Goal: Information Seeking & Learning: Learn about a topic

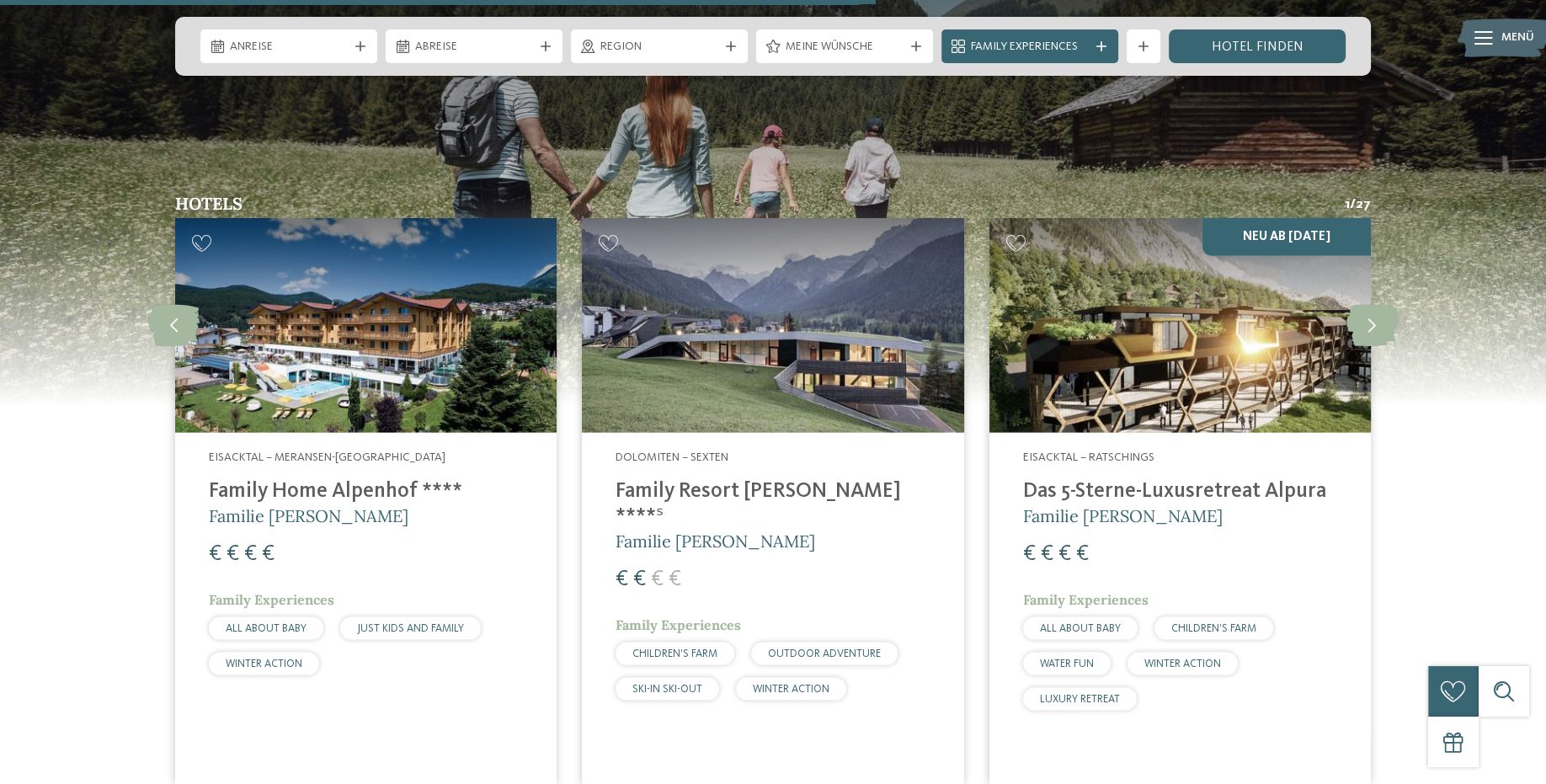
scroll to position [4397, 0]
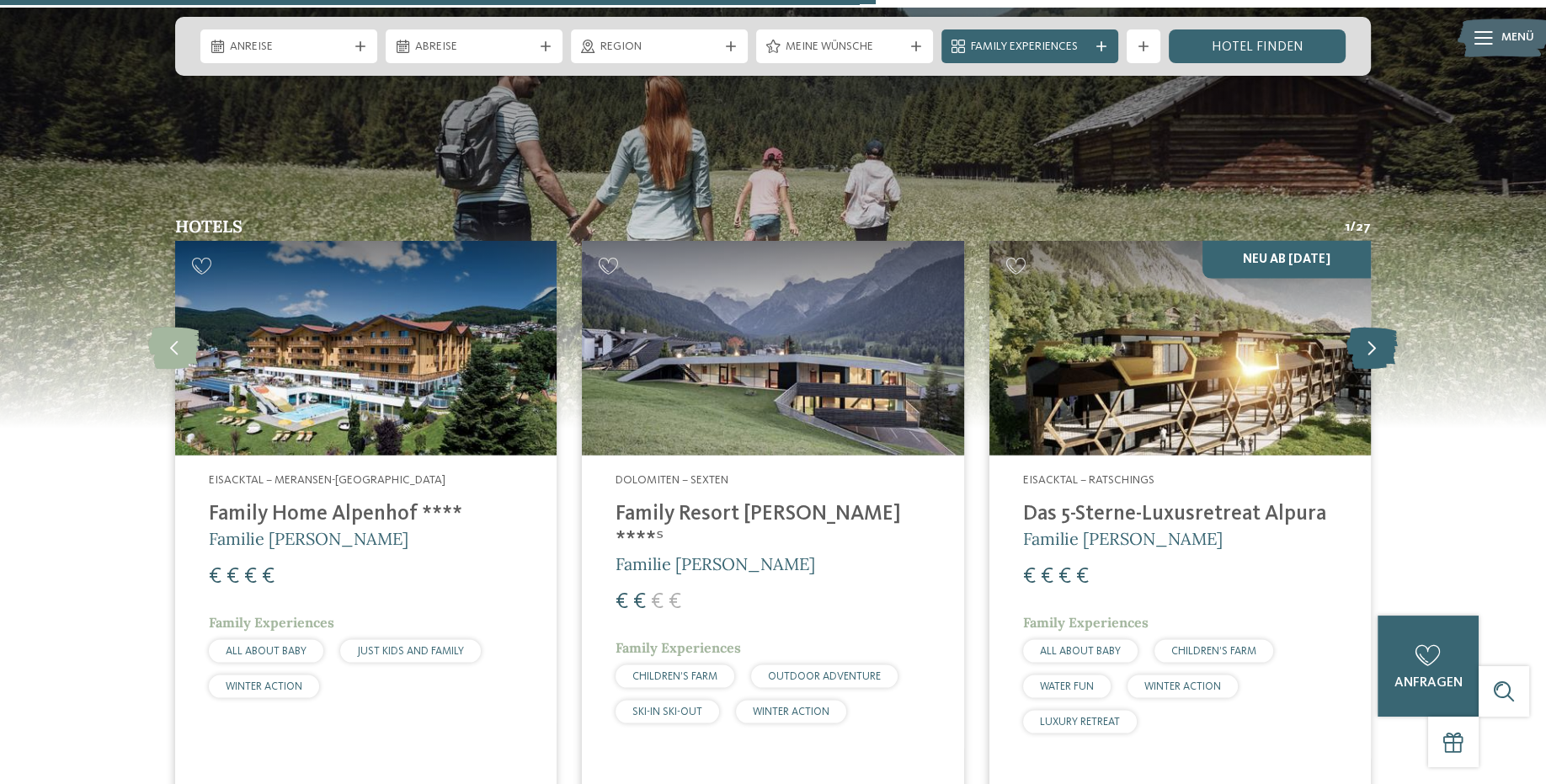
click at [1352, 327] on icon at bounding box center [1372, 348] width 52 height 42
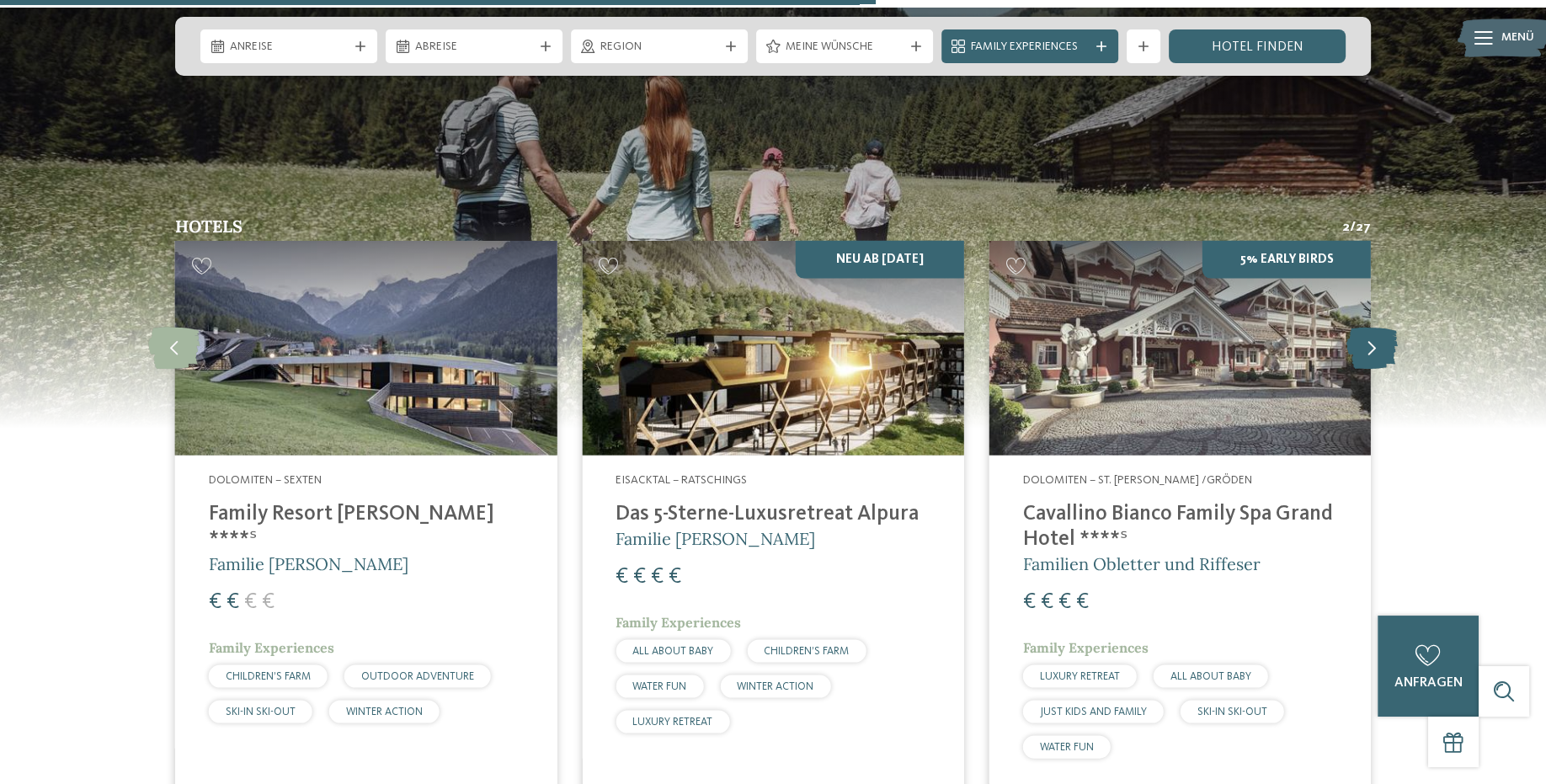
click at [1352, 327] on icon at bounding box center [1372, 348] width 52 height 42
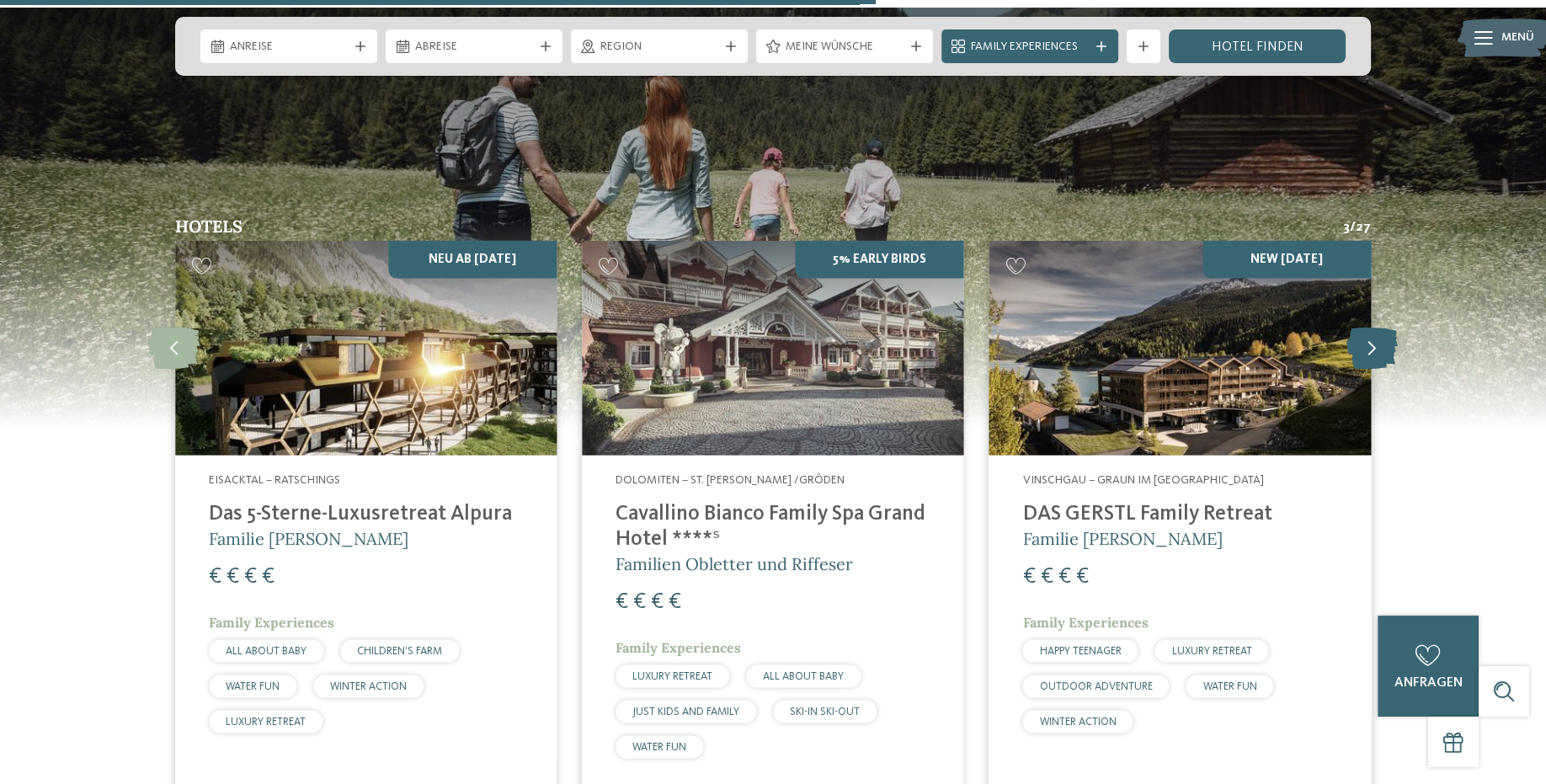
click at [1352, 327] on icon at bounding box center [1372, 348] width 52 height 42
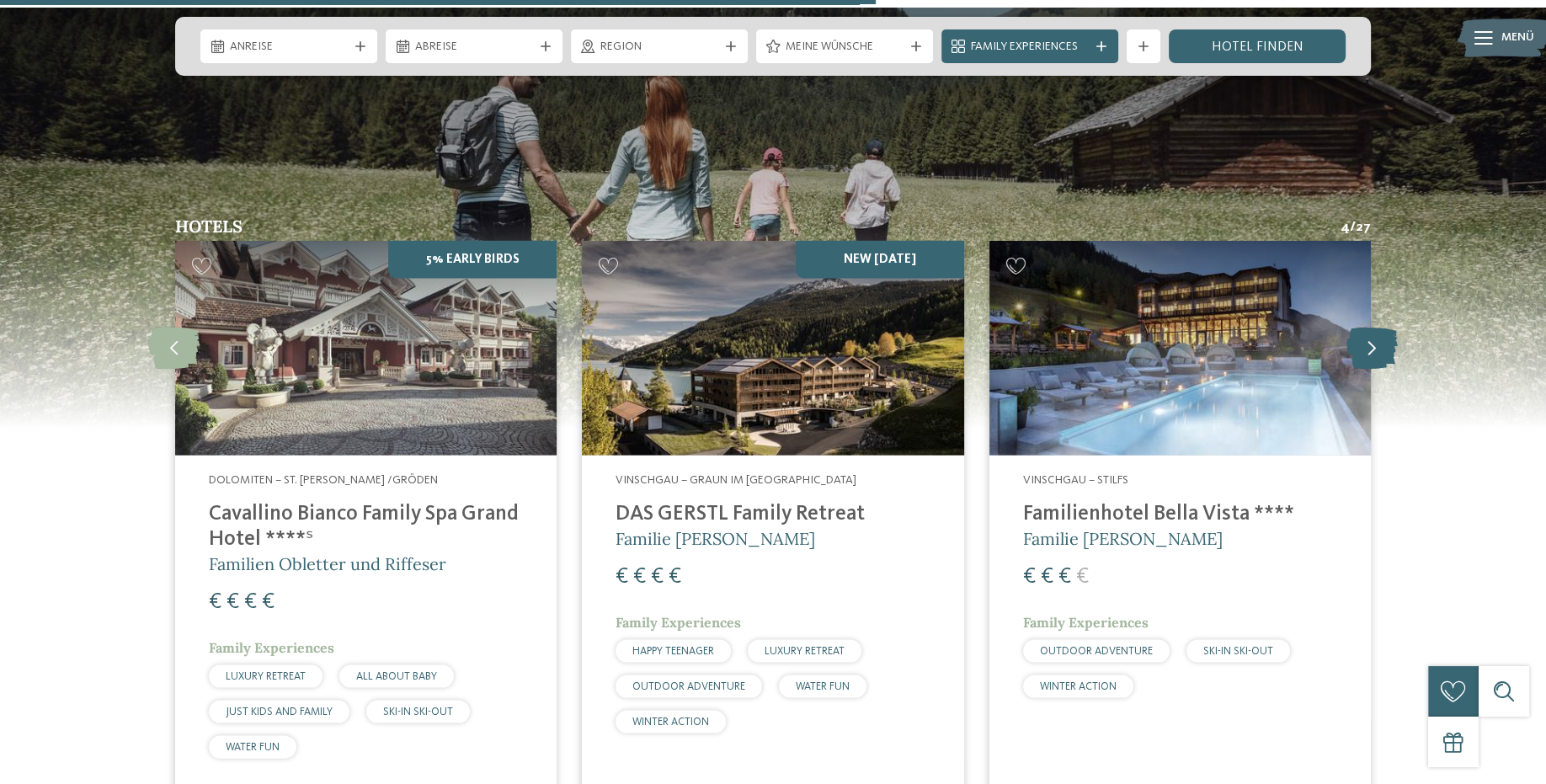
click at [1352, 327] on icon at bounding box center [1372, 348] width 52 height 42
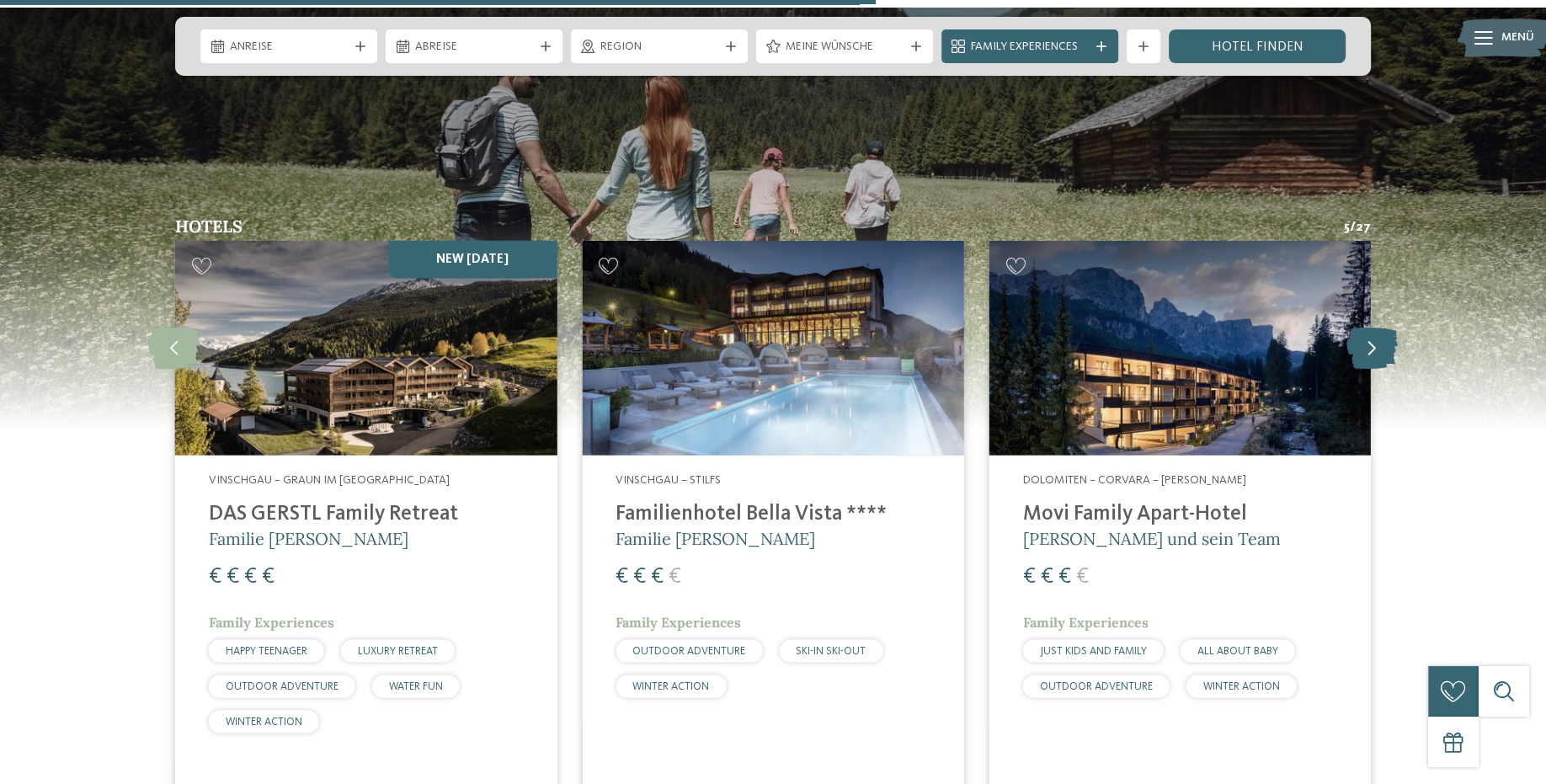
click at [1352, 327] on icon at bounding box center [1372, 348] width 52 height 42
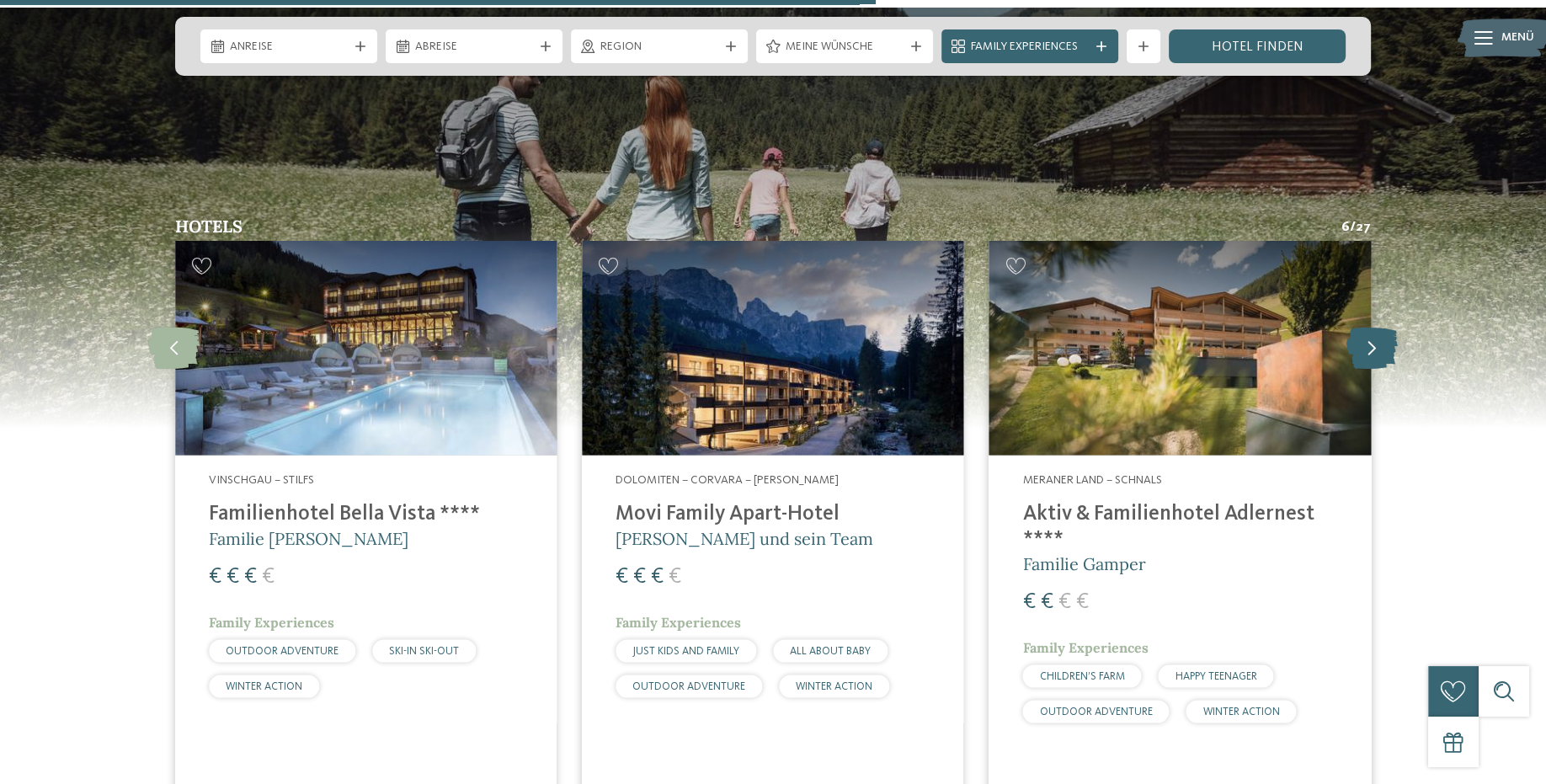
click at [1352, 327] on icon at bounding box center [1372, 348] width 52 height 42
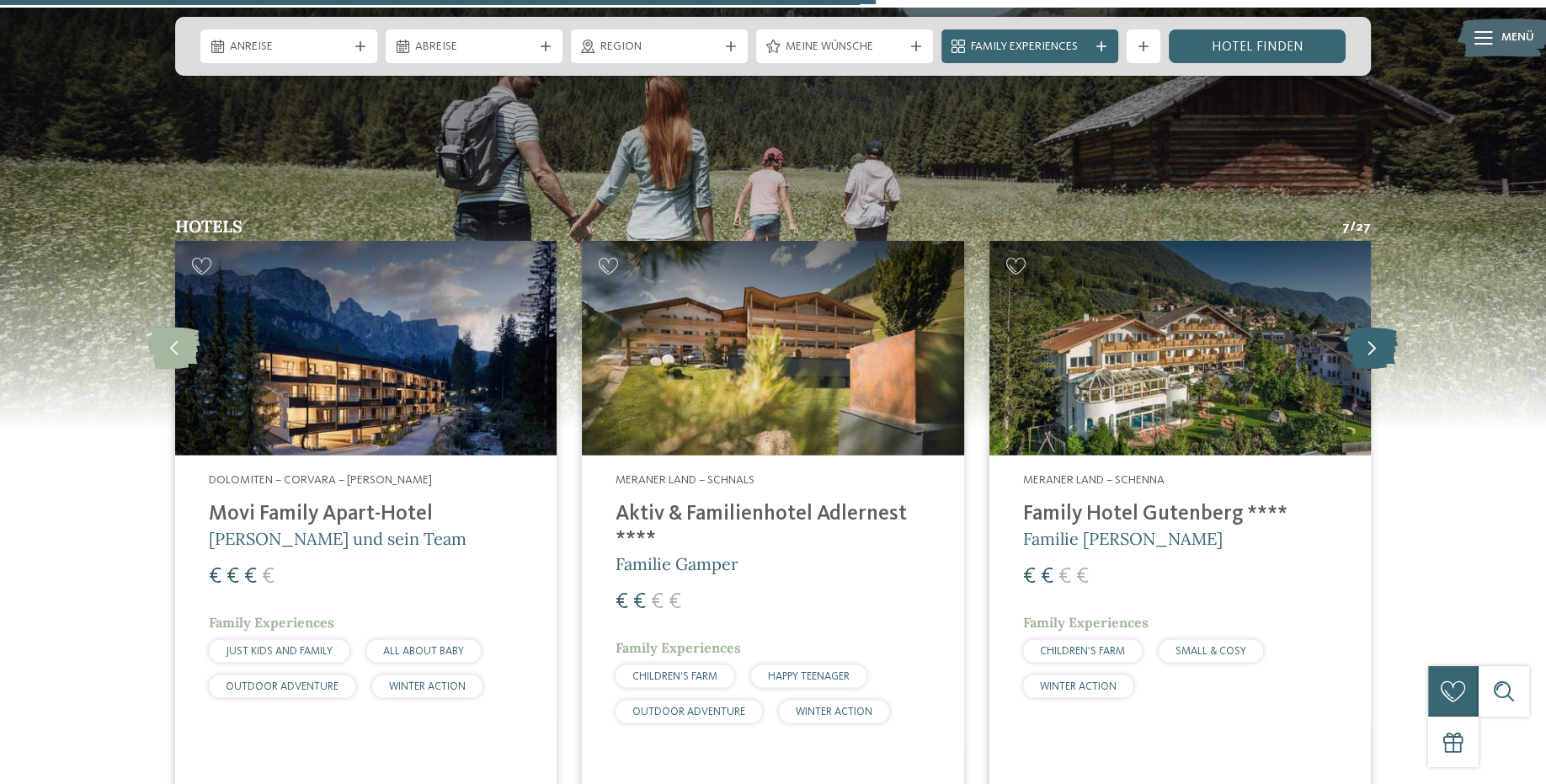
click at [1352, 327] on icon at bounding box center [1372, 348] width 52 height 42
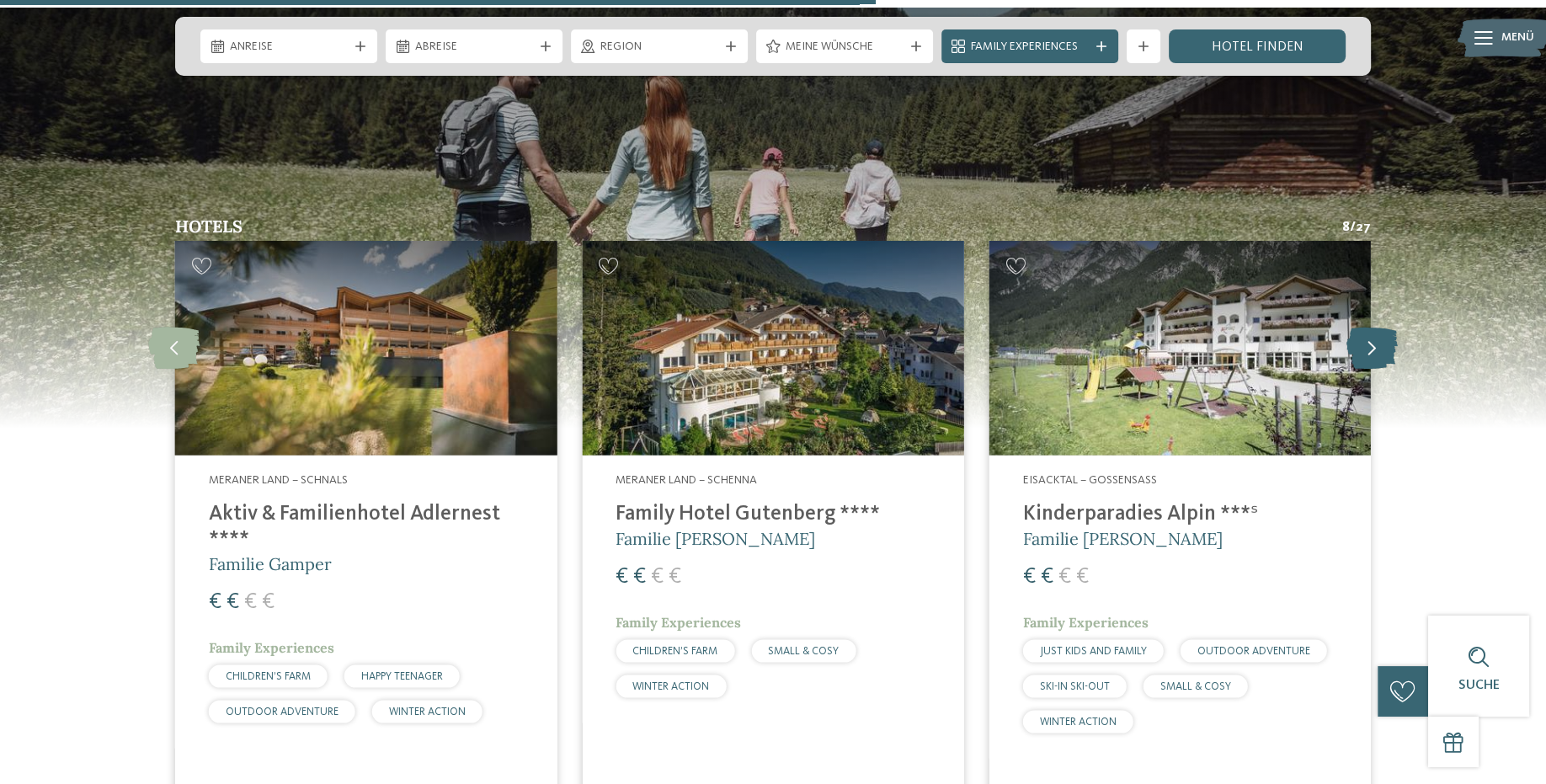
click at [1352, 327] on icon at bounding box center [1372, 348] width 52 height 42
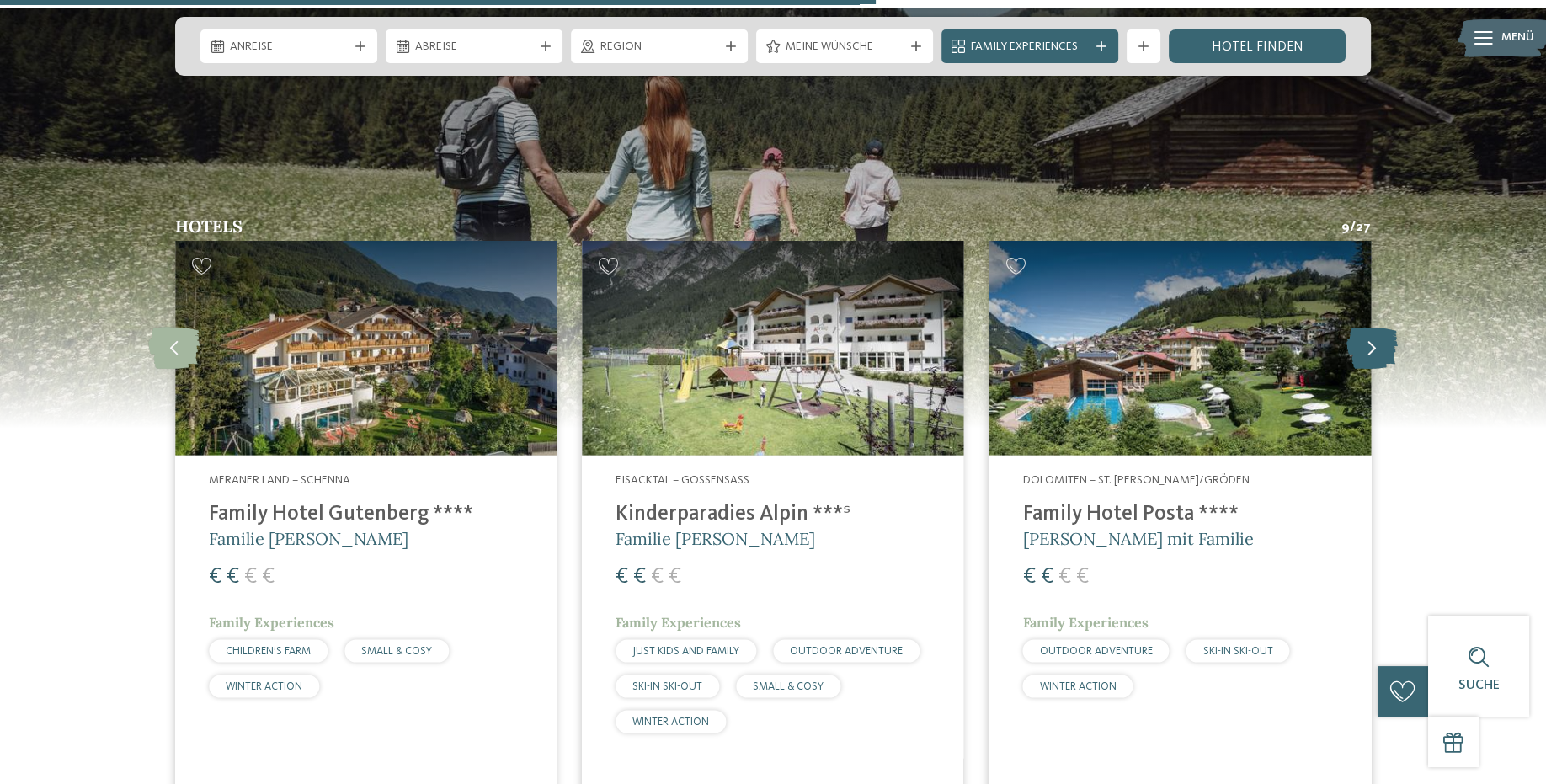
click at [1352, 327] on icon at bounding box center [1372, 348] width 52 height 42
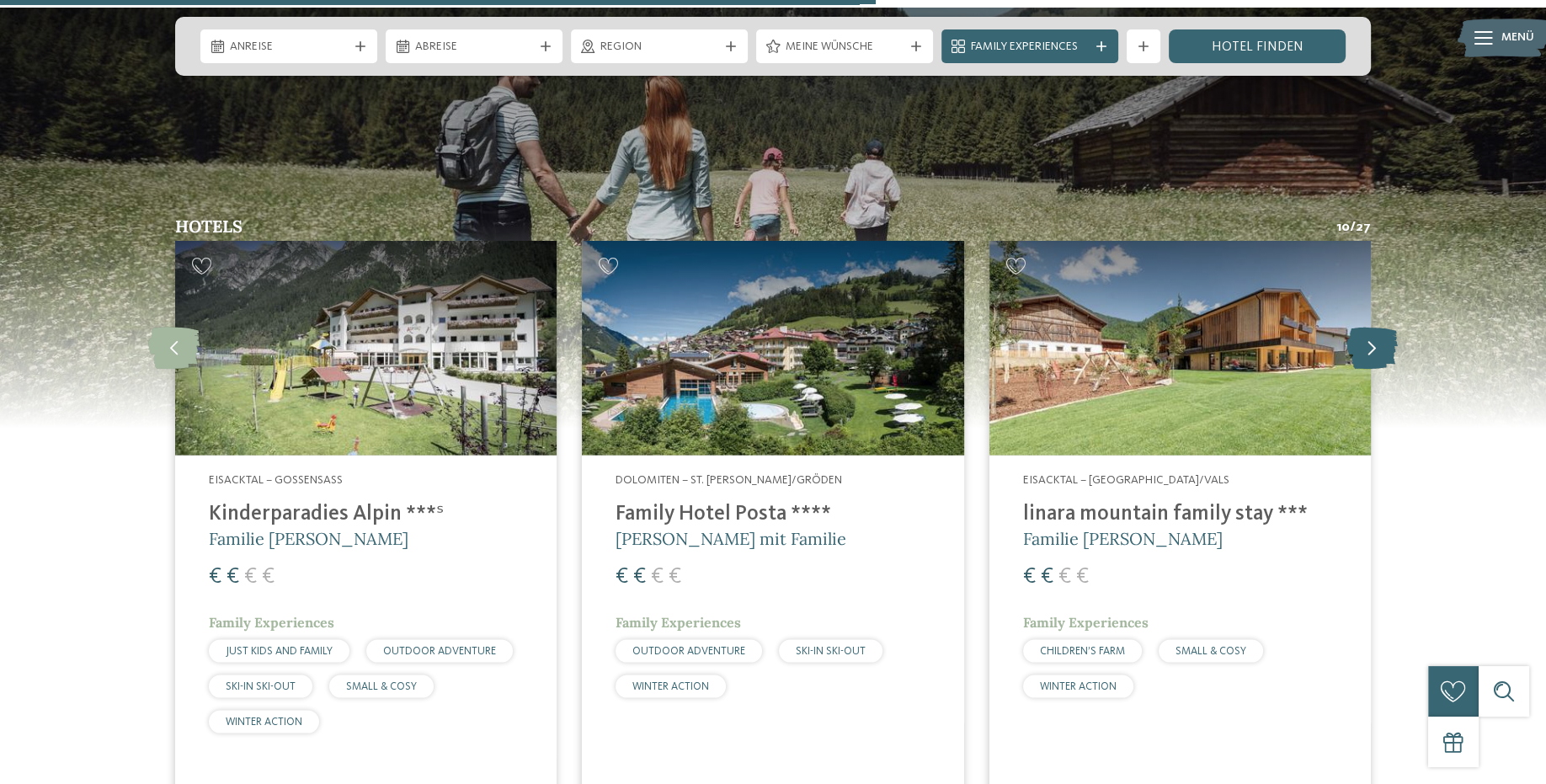
click at [1353, 327] on icon at bounding box center [1372, 348] width 52 height 42
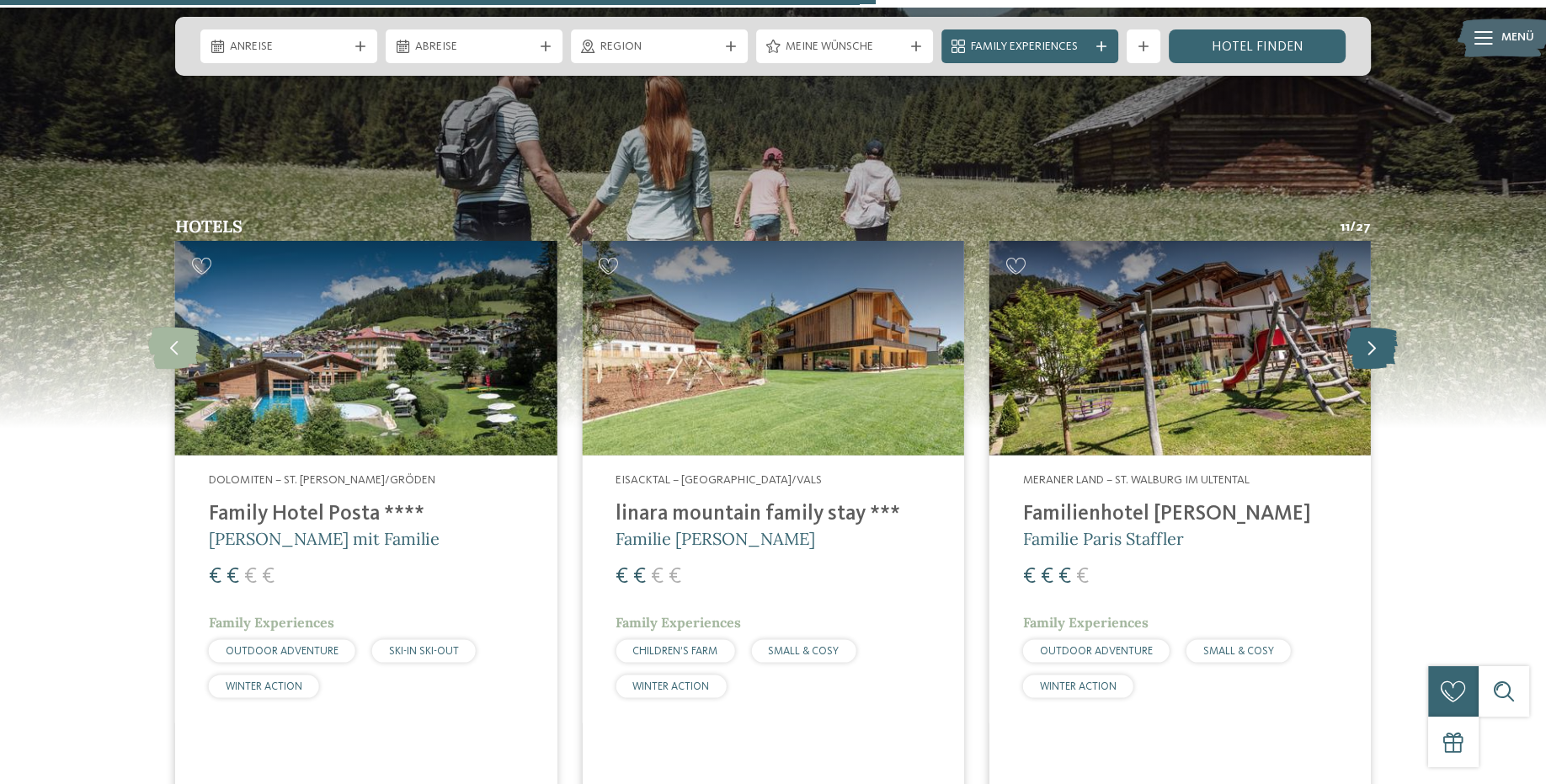
click at [1353, 327] on icon at bounding box center [1372, 348] width 52 height 42
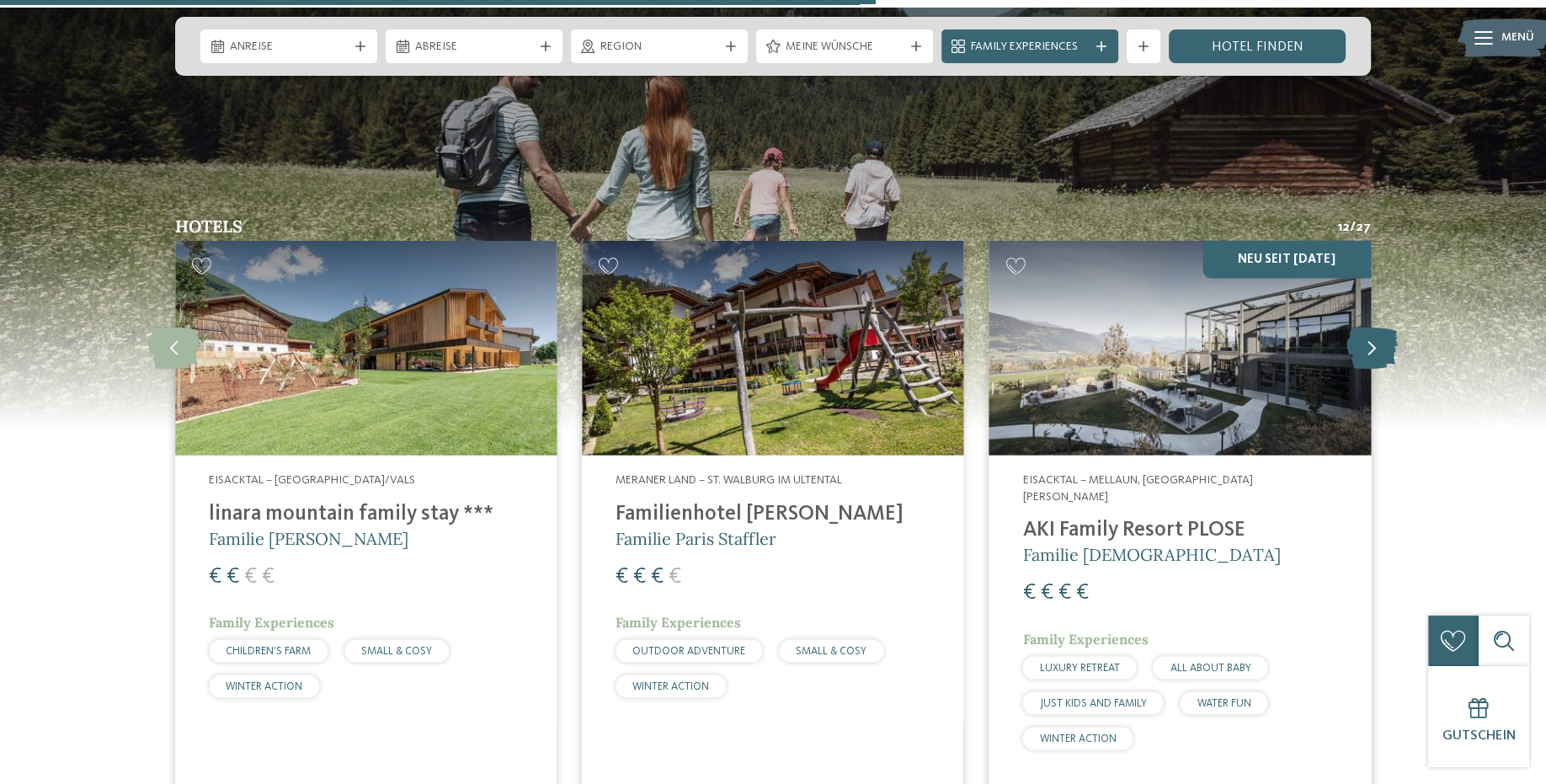
click at [1353, 327] on icon at bounding box center [1372, 348] width 52 height 42
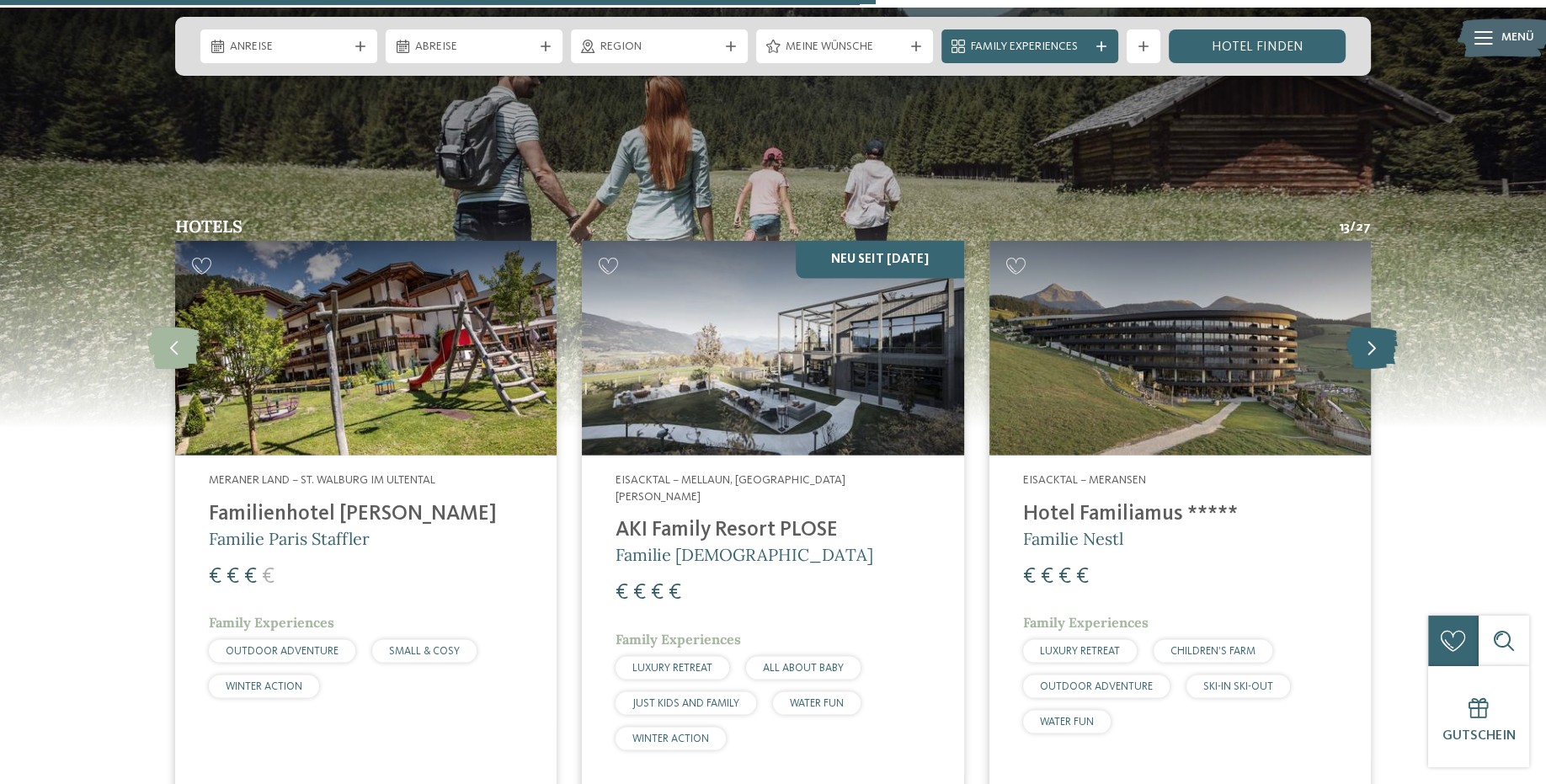
click at [1368, 327] on icon at bounding box center [1372, 348] width 52 height 42
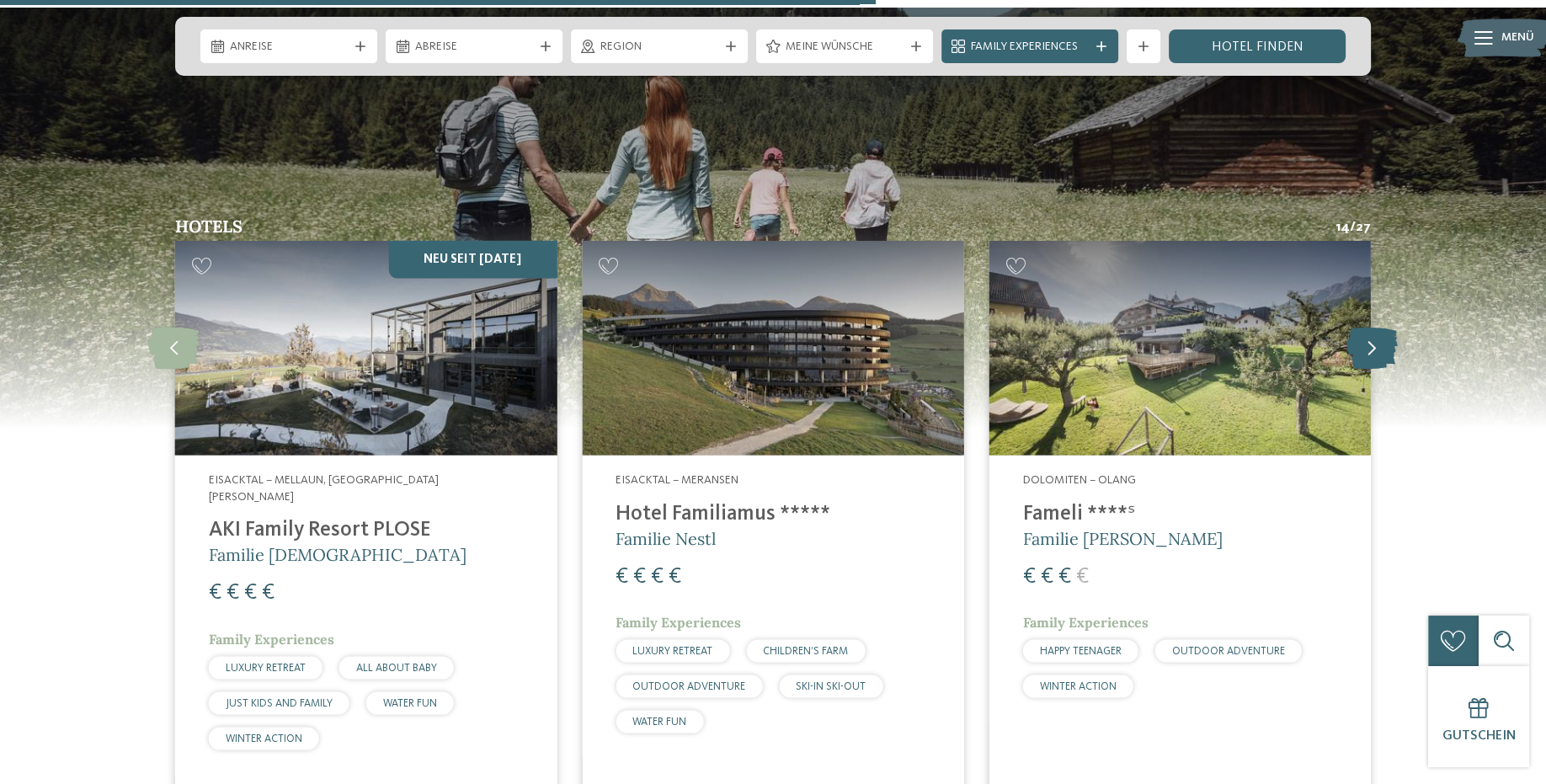
click at [1368, 327] on icon at bounding box center [1372, 348] width 52 height 42
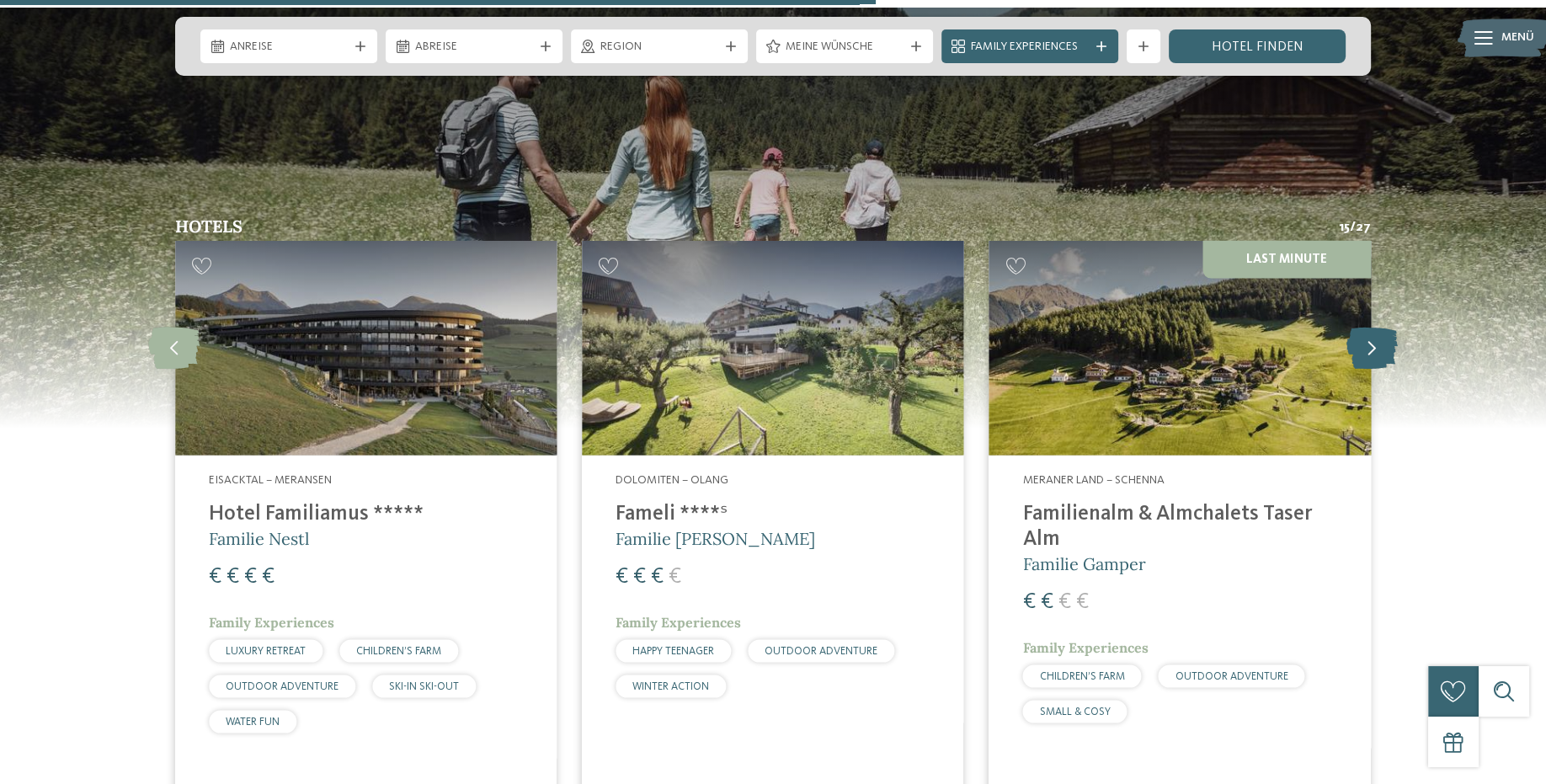
click at [1368, 327] on icon at bounding box center [1372, 348] width 52 height 42
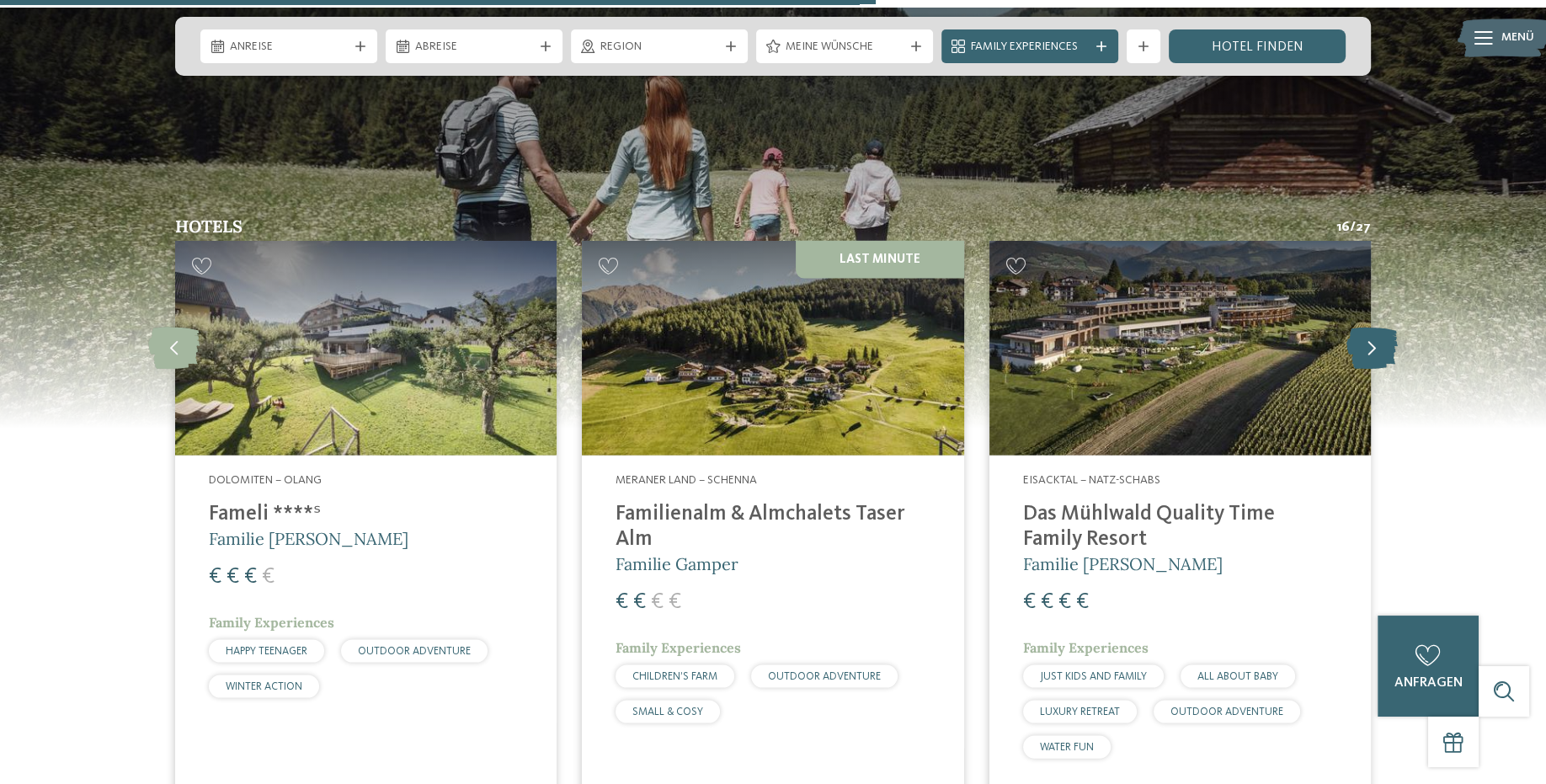
click at [1368, 327] on icon at bounding box center [1372, 348] width 52 height 42
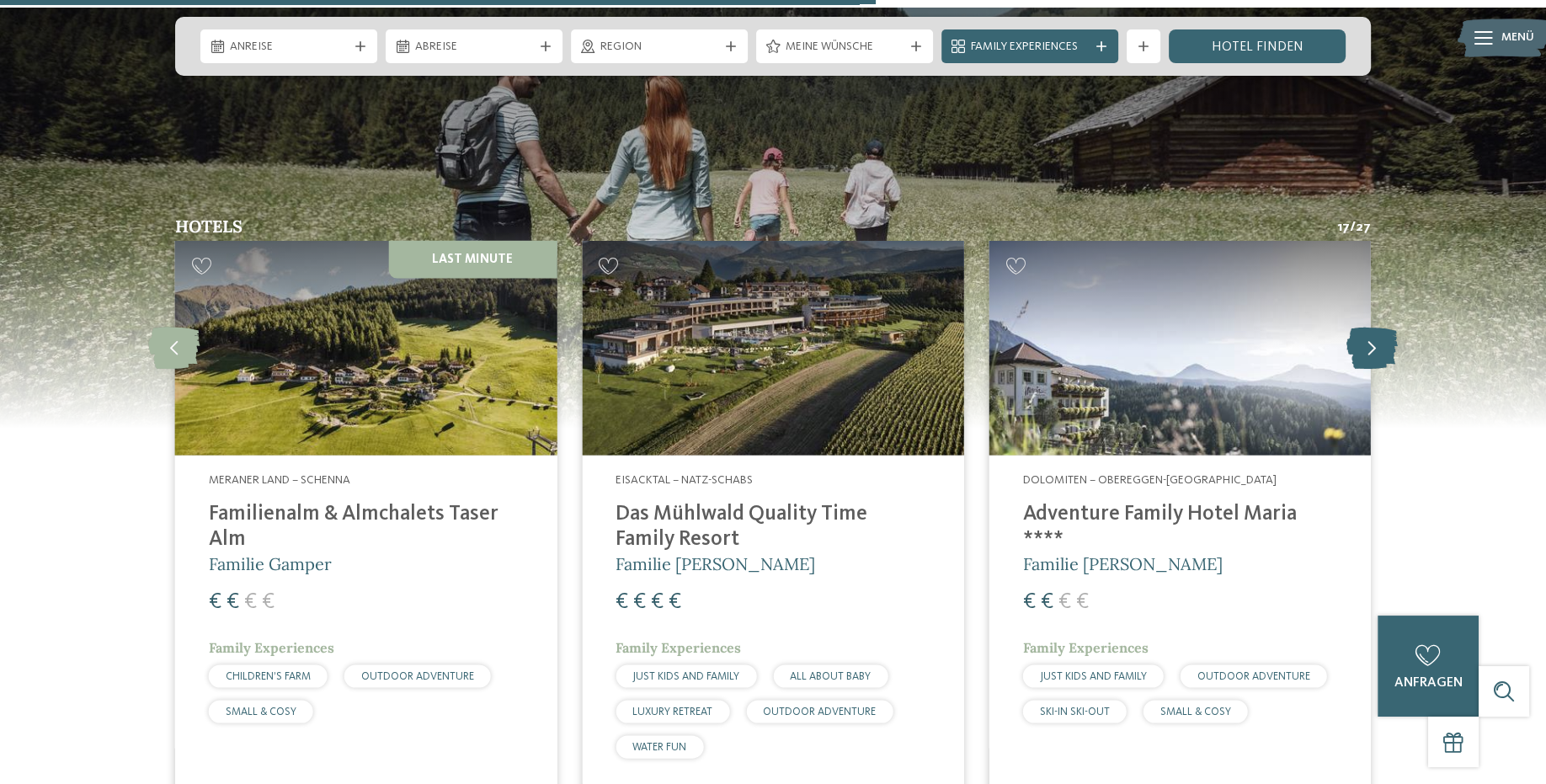
click at [1368, 327] on icon at bounding box center [1372, 348] width 52 height 42
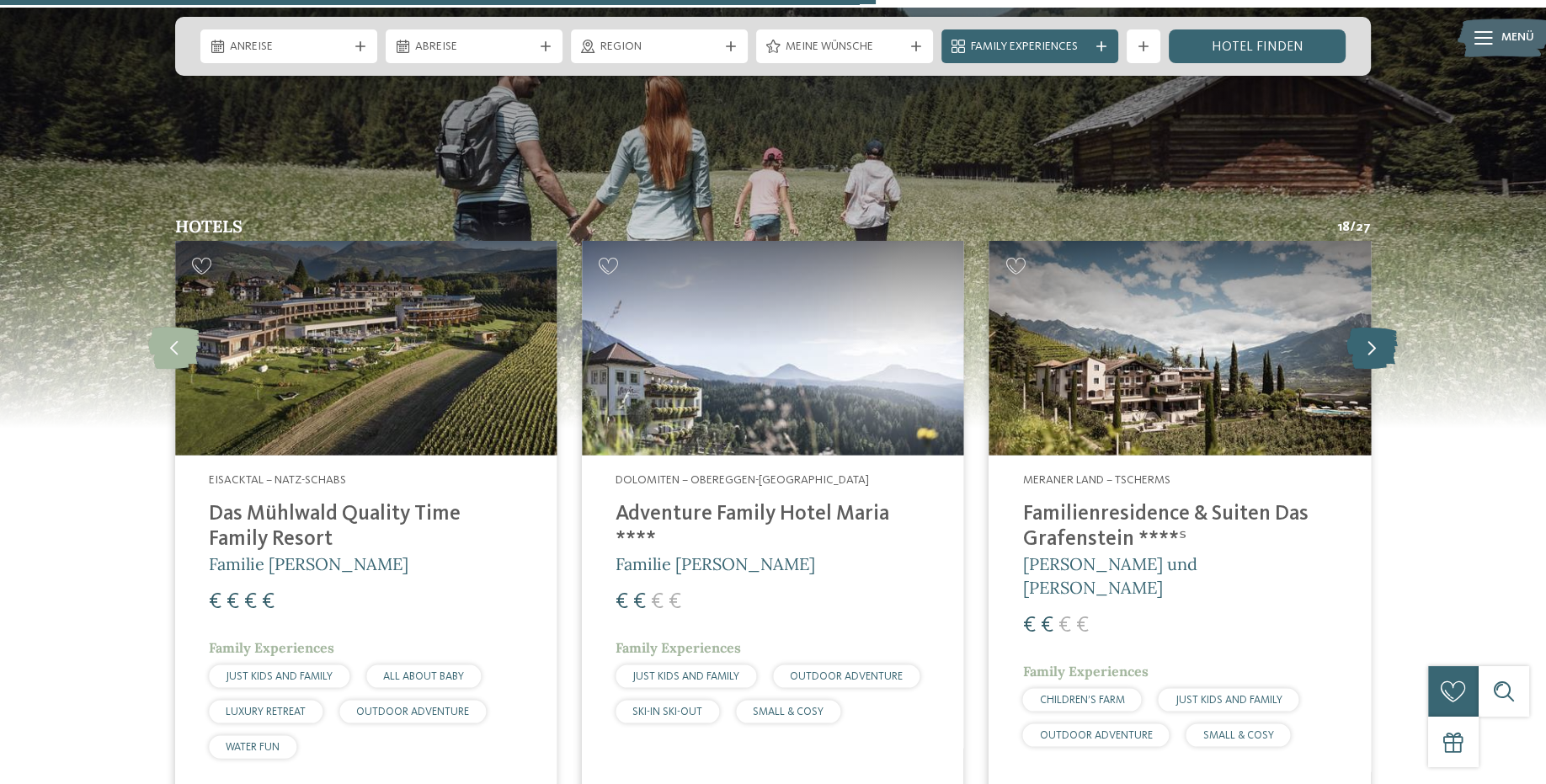
click at [1368, 327] on icon at bounding box center [1372, 348] width 52 height 42
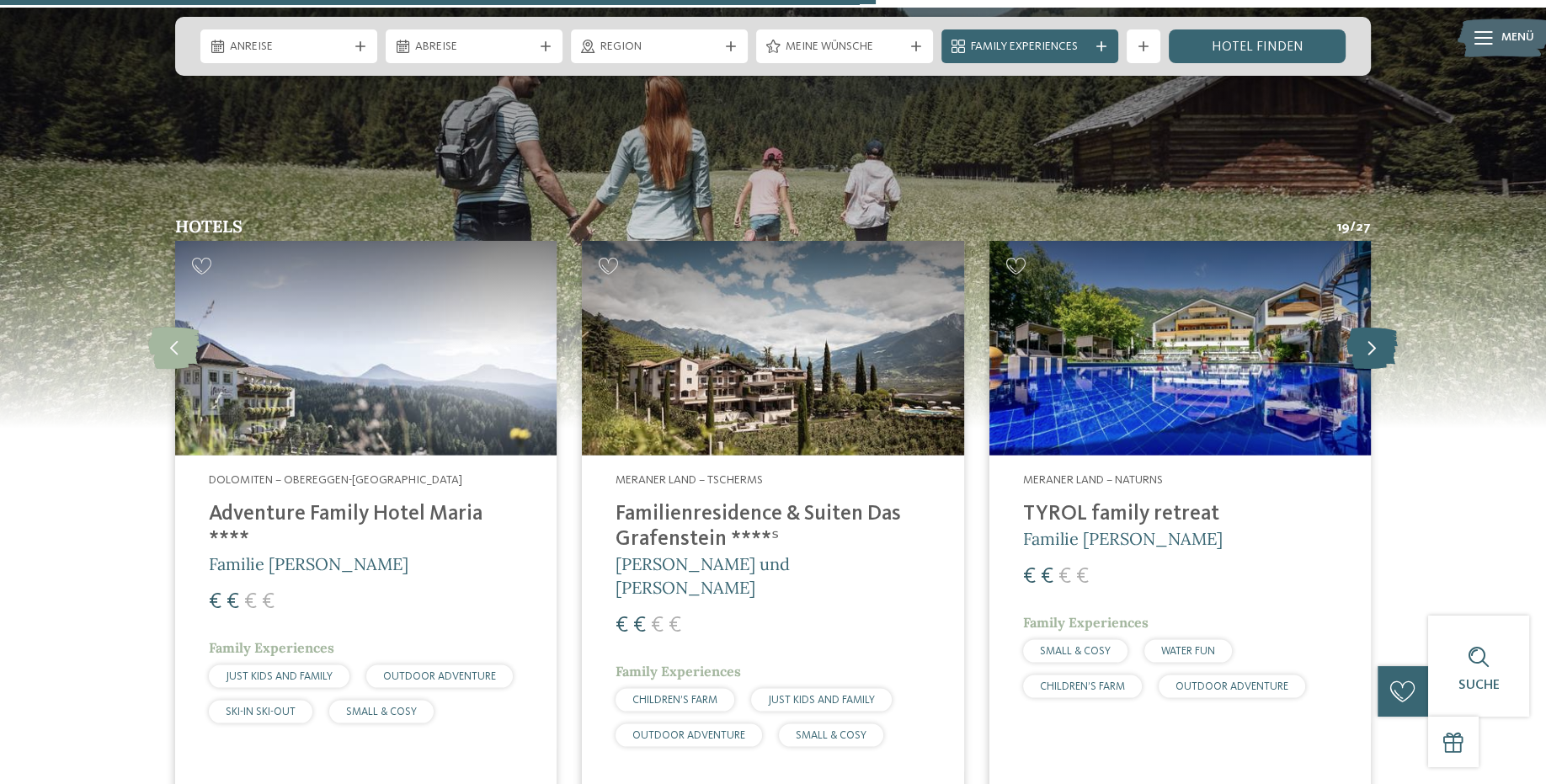
click at [1368, 327] on icon at bounding box center [1372, 348] width 52 height 42
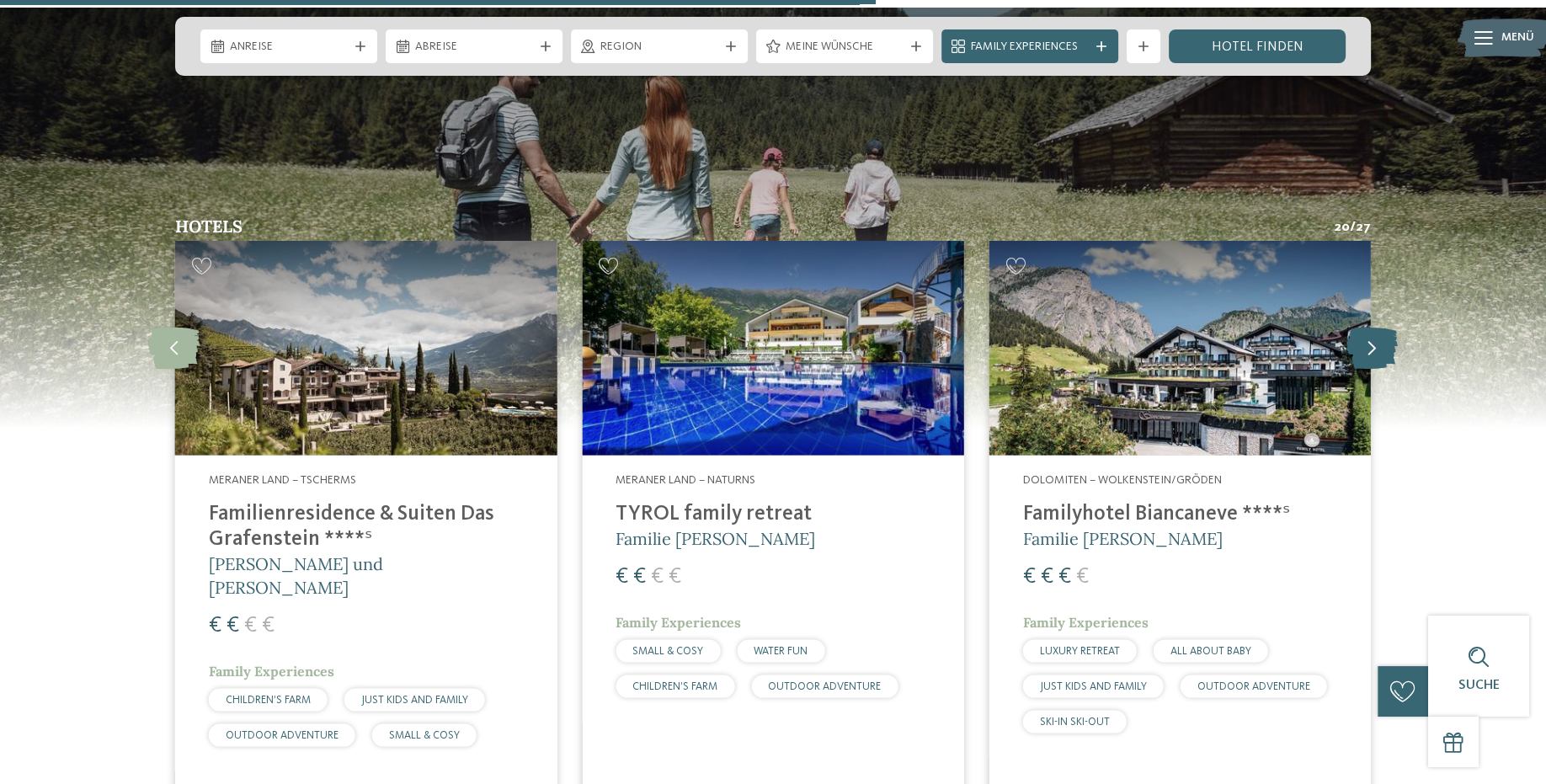
click at [1368, 327] on icon at bounding box center [1372, 348] width 52 height 42
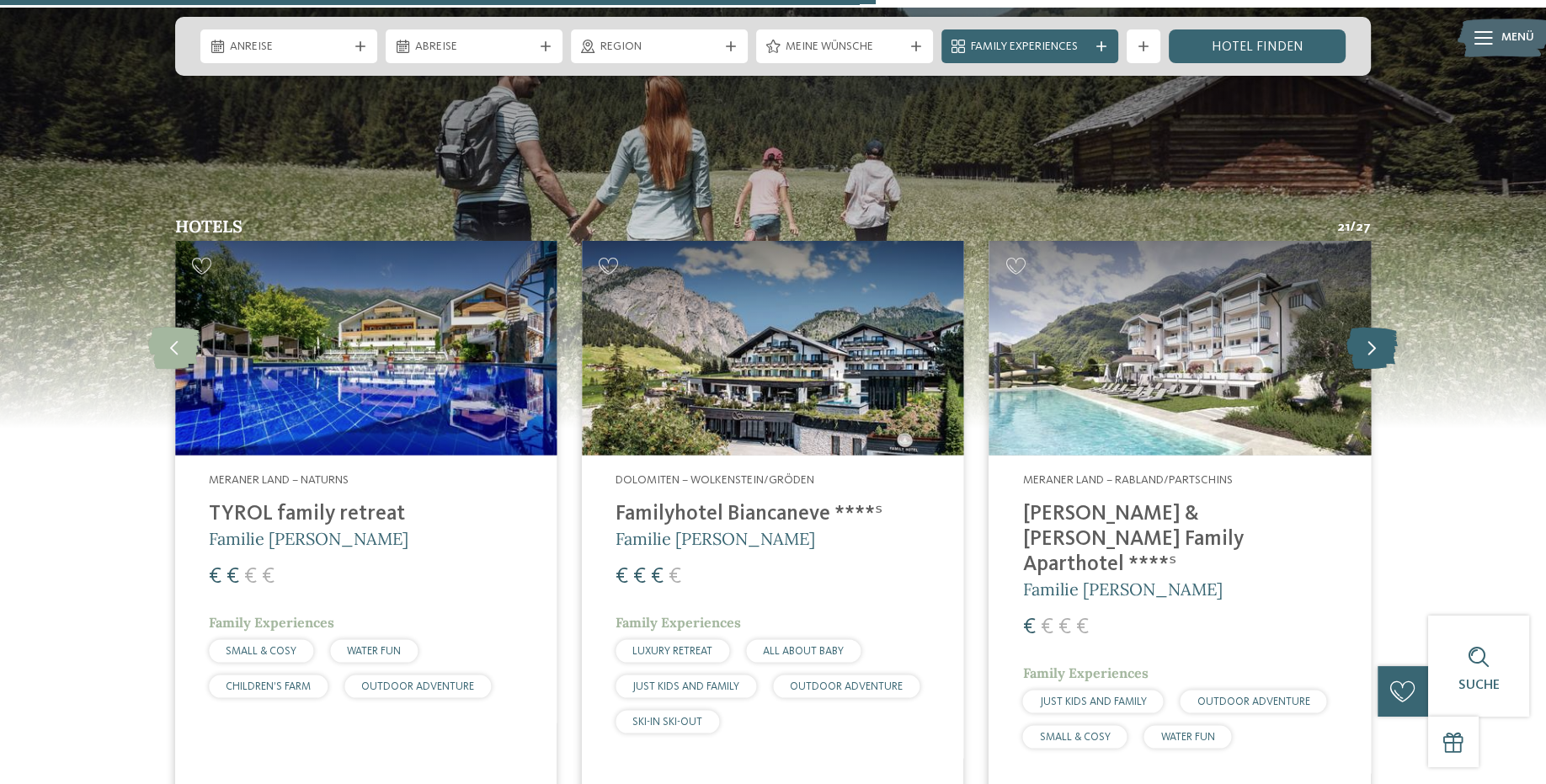
click at [1368, 327] on icon at bounding box center [1372, 348] width 52 height 42
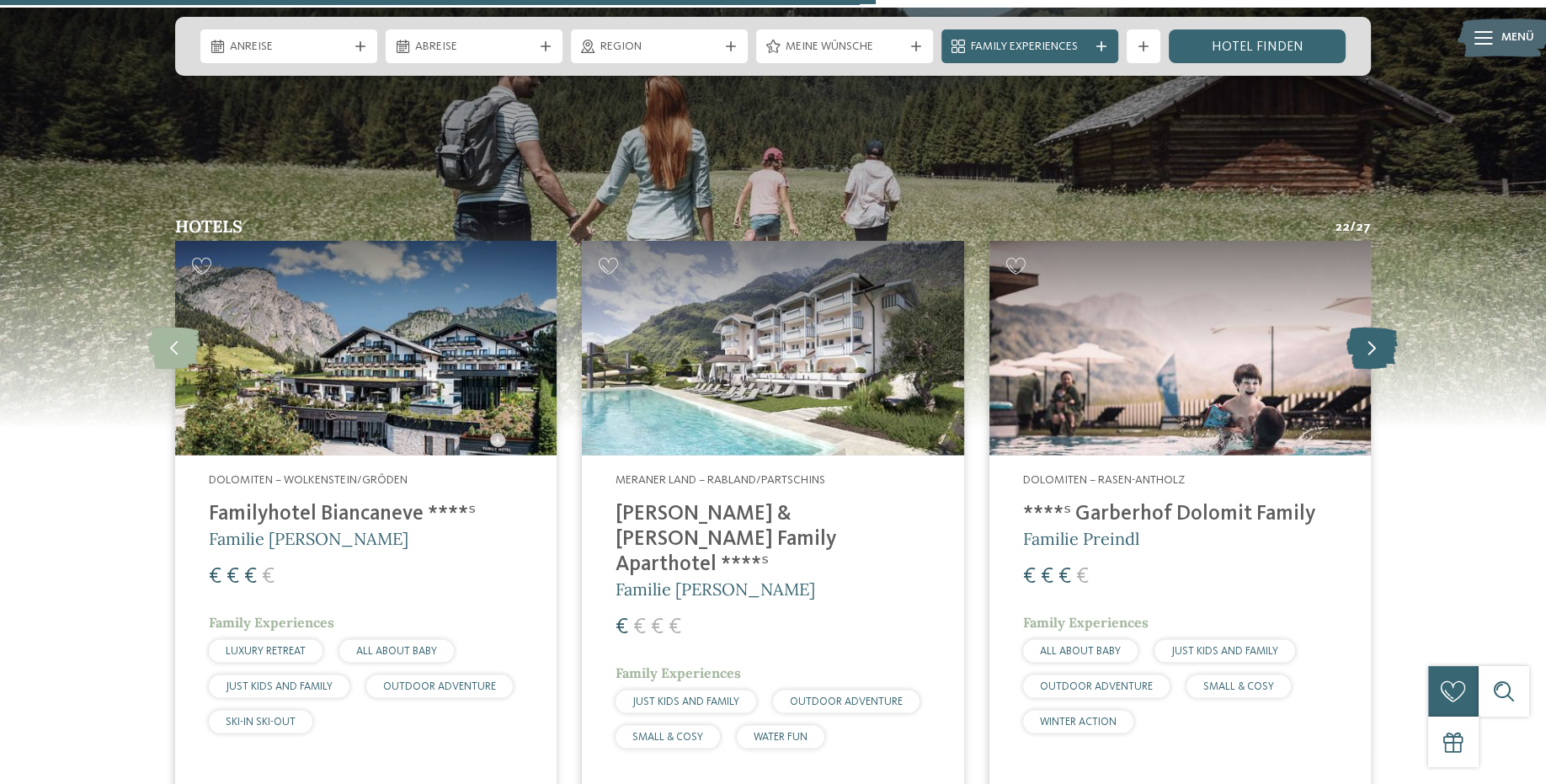
click at [1368, 327] on icon at bounding box center [1372, 348] width 52 height 42
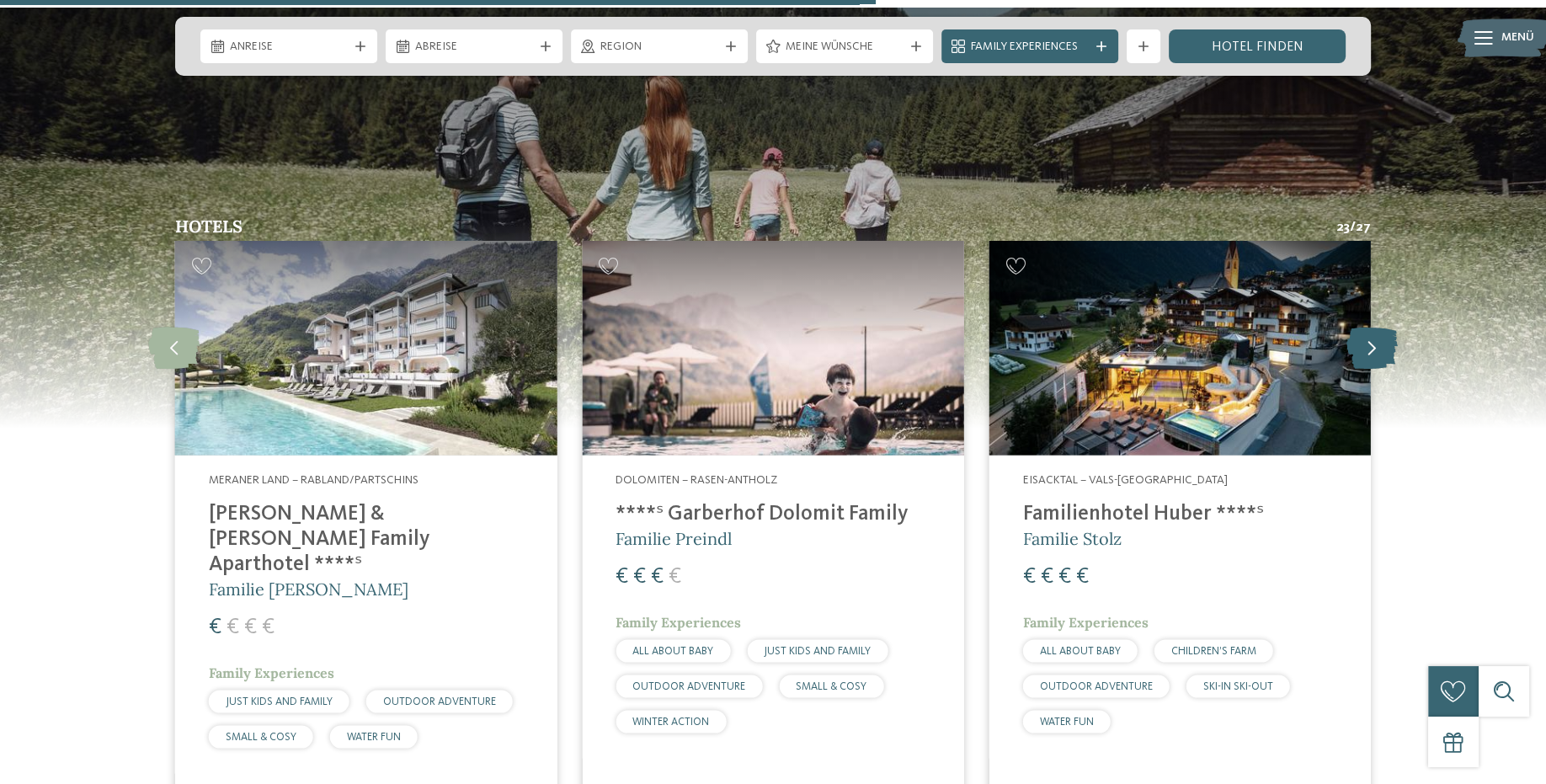
click at [1368, 327] on icon at bounding box center [1372, 348] width 52 height 42
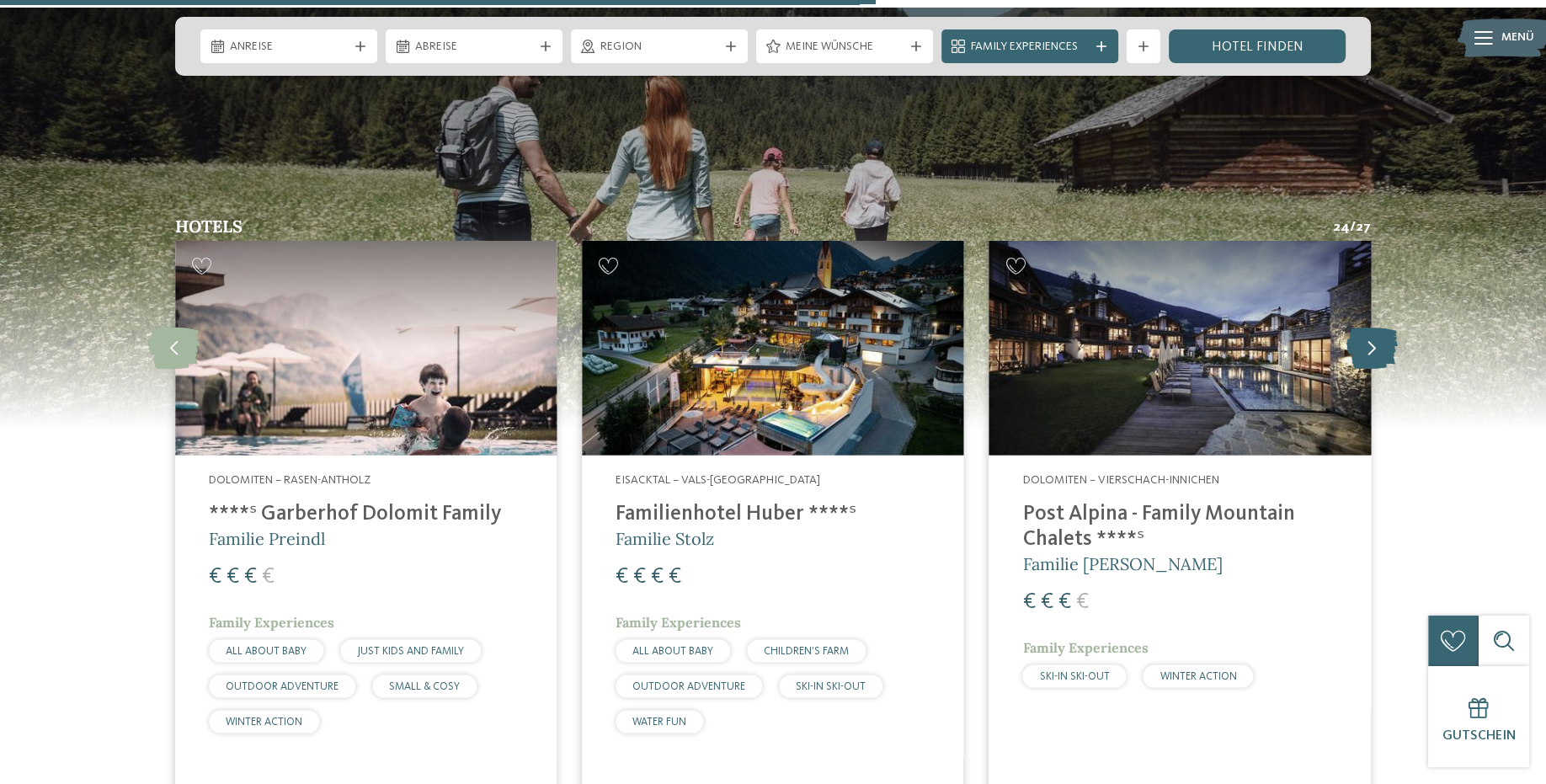
click at [1368, 327] on icon at bounding box center [1372, 348] width 52 height 42
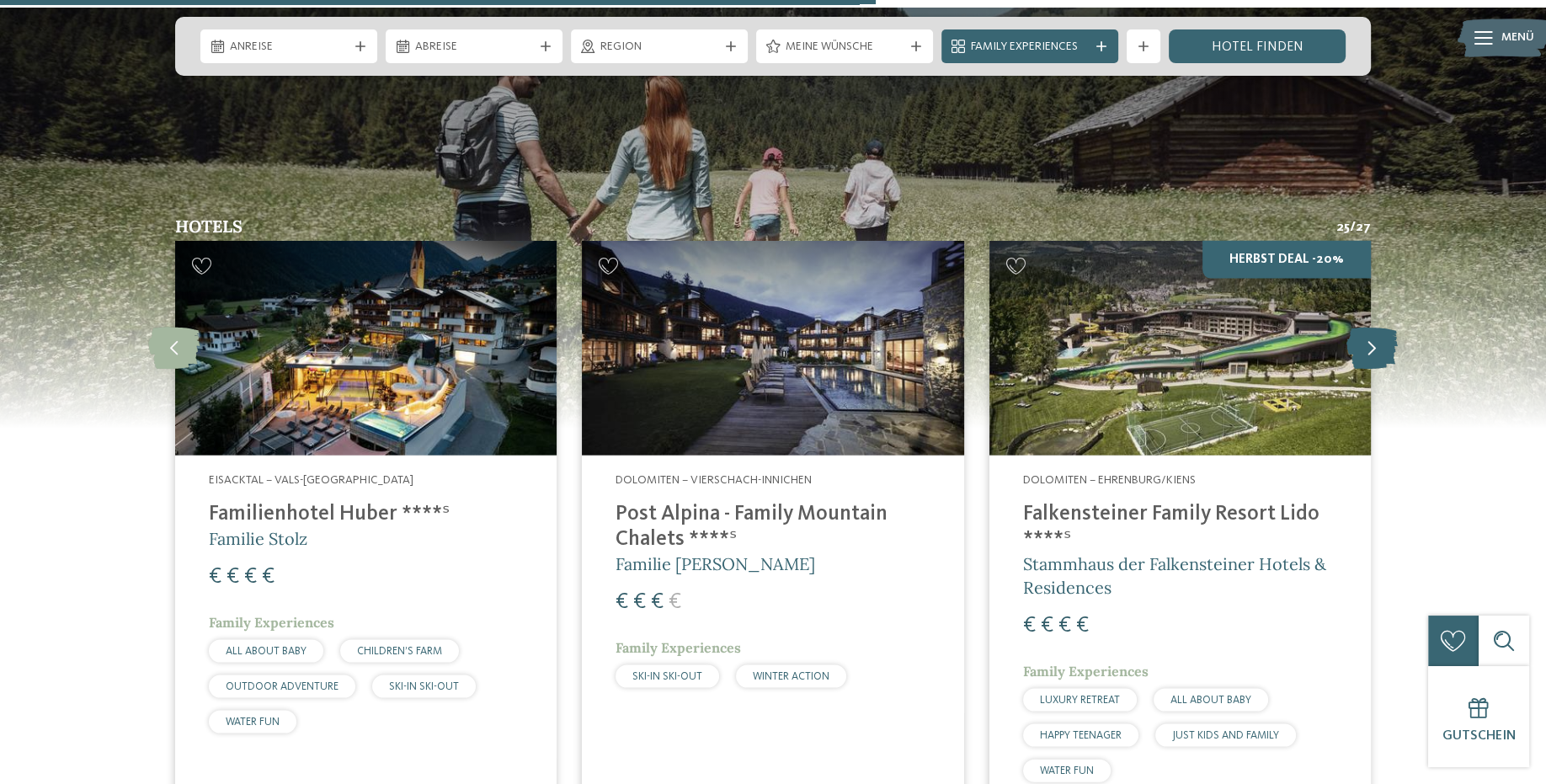
click at [1368, 327] on icon at bounding box center [1372, 348] width 52 height 42
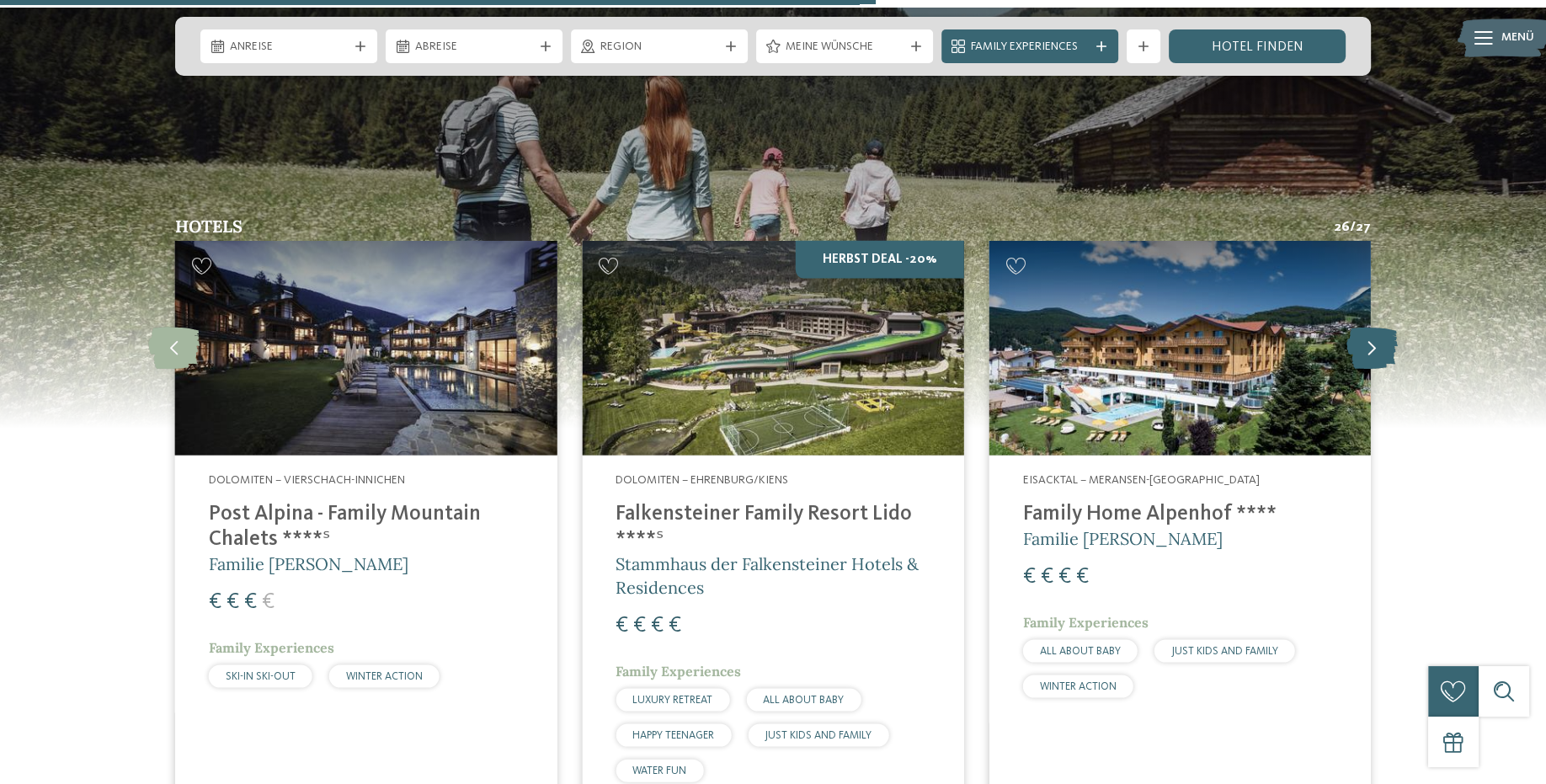
click at [1368, 327] on icon at bounding box center [1372, 348] width 52 height 42
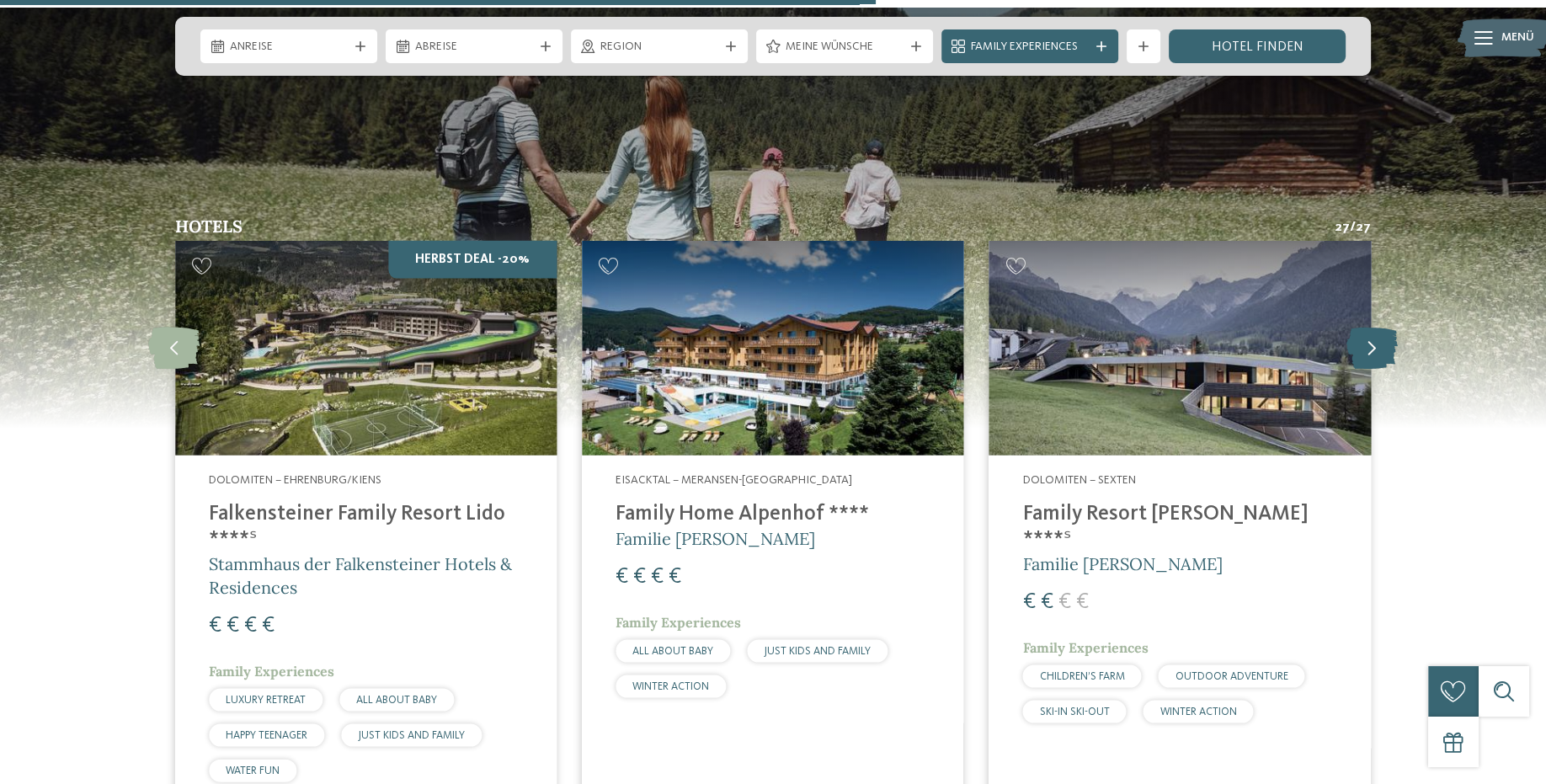
click at [1368, 327] on icon at bounding box center [1372, 348] width 52 height 42
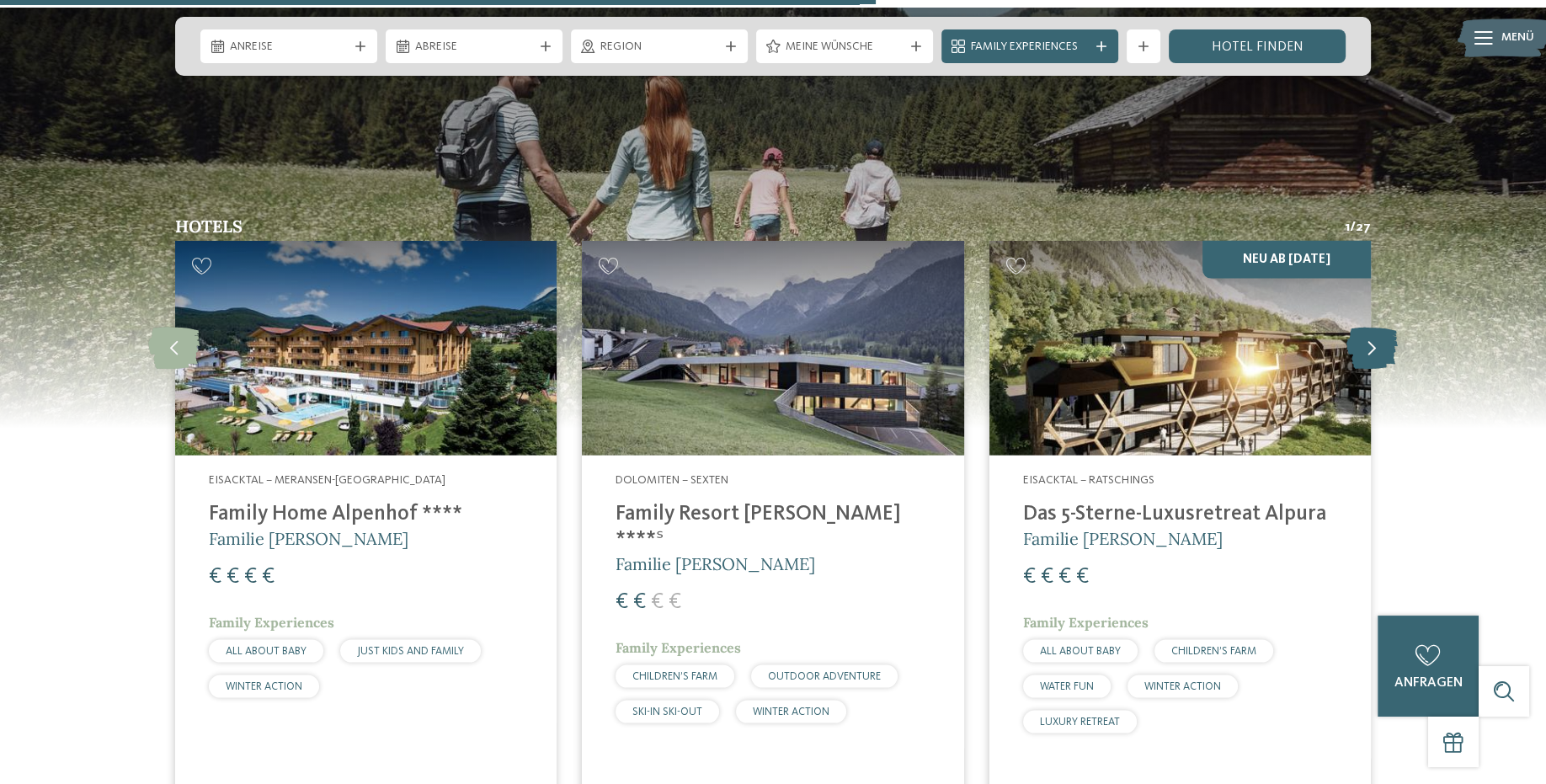
click at [1368, 327] on icon at bounding box center [1372, 348] width 52 height 42
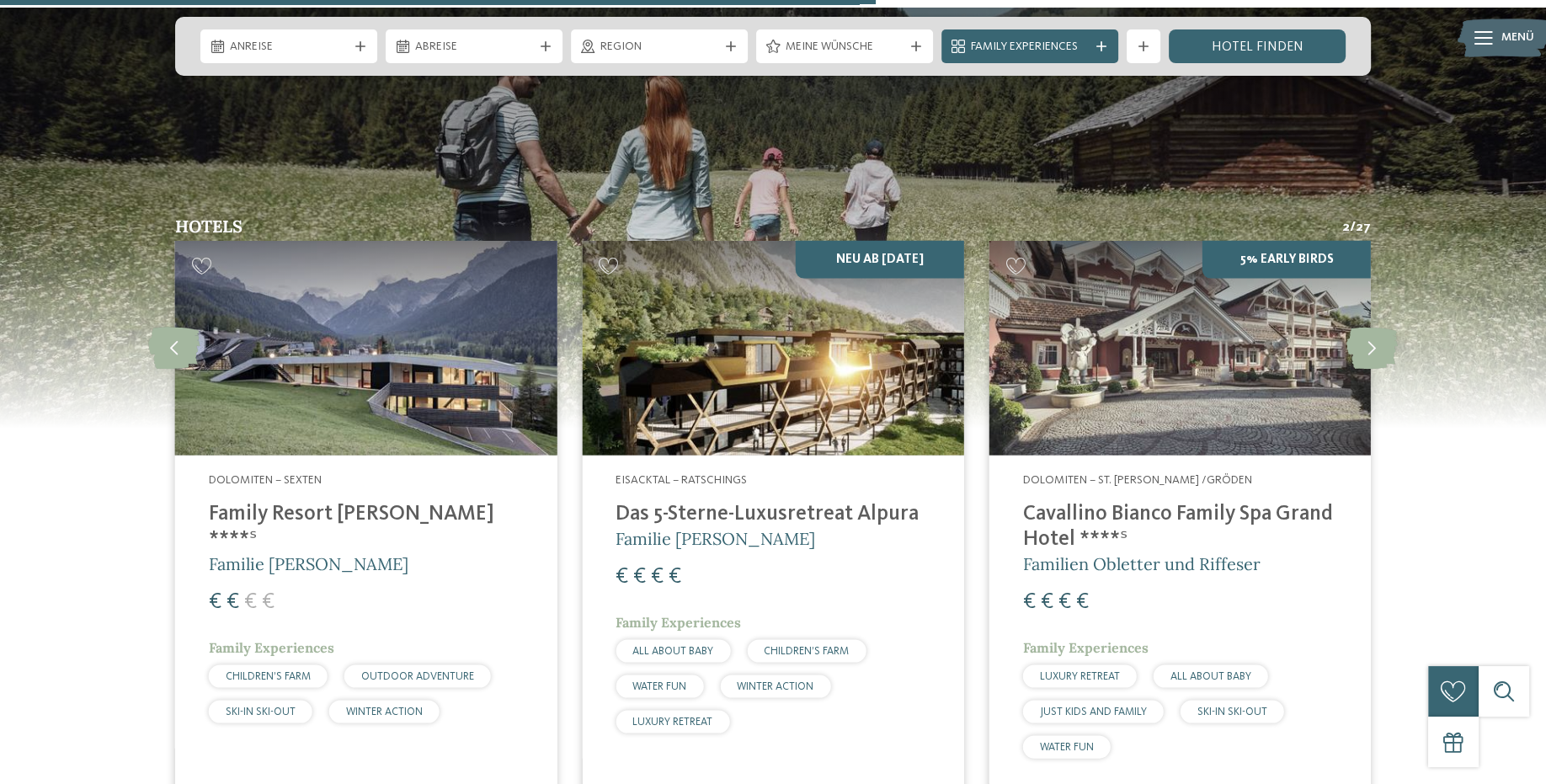
click at [736, 501] on h4 "Das 5-Sterne-Luxusretreat Alpura" at bounding box center [773, 513] width 314 height 25
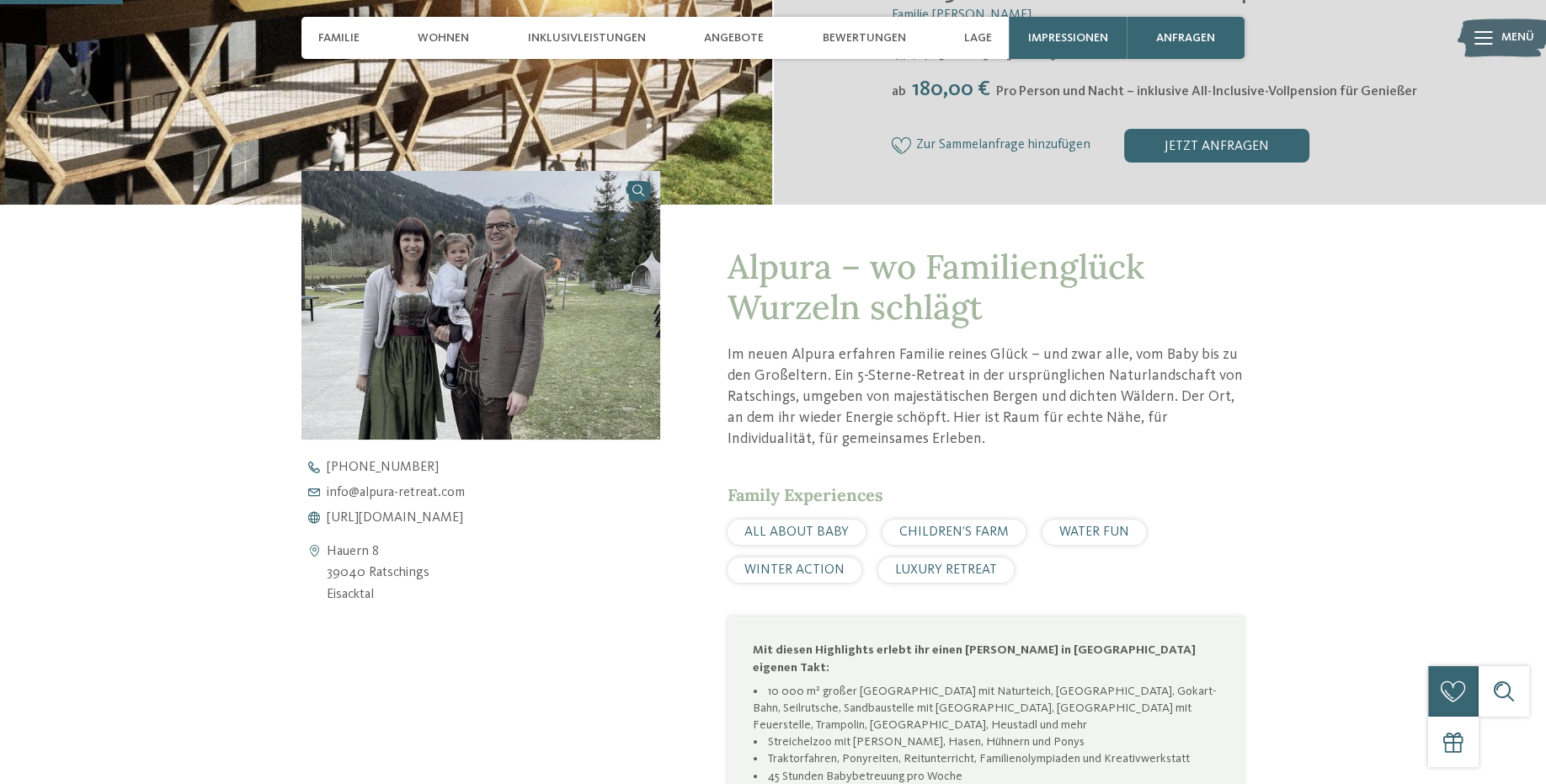
scroll to position [488, 0]
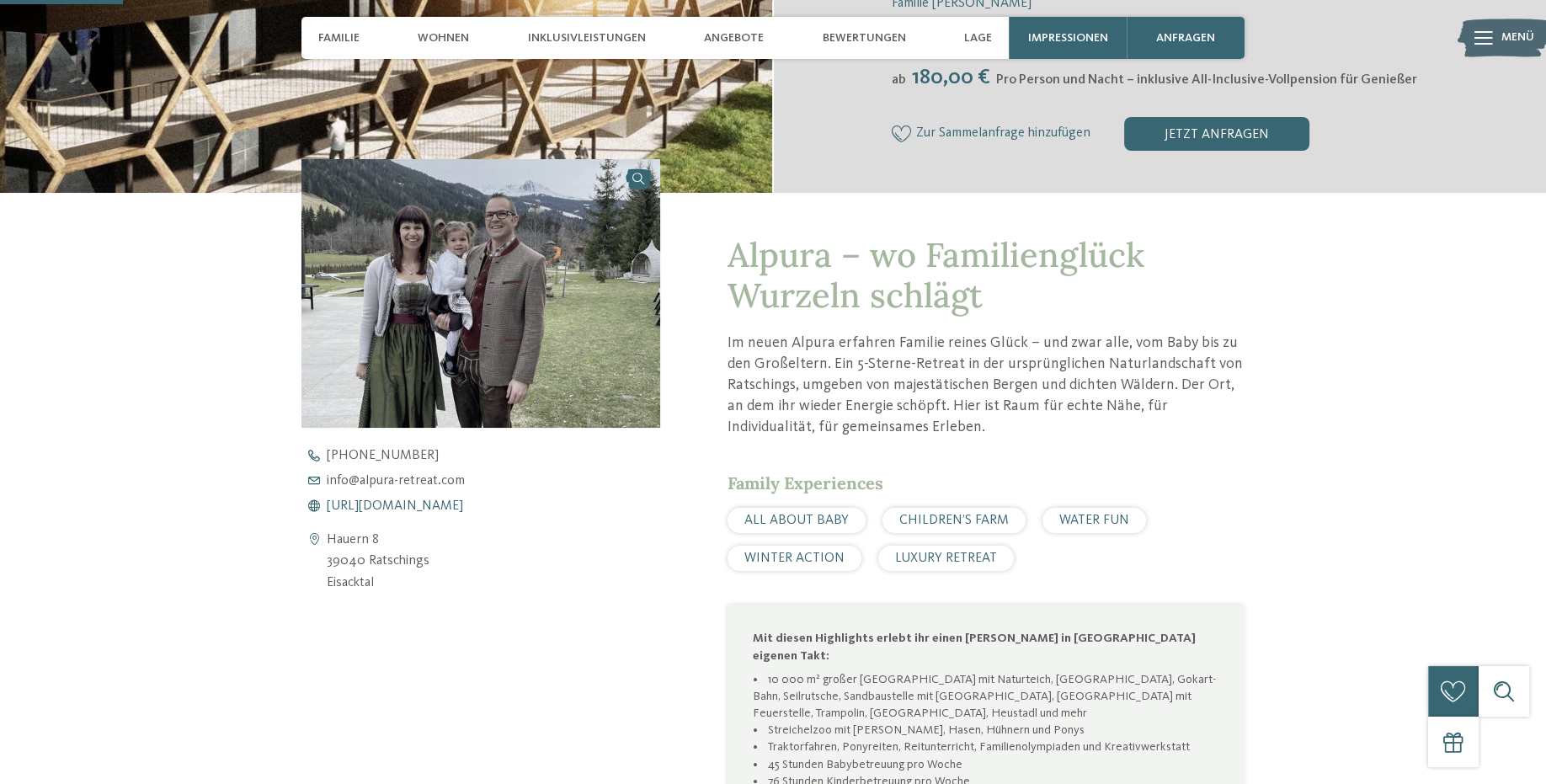
click at [393, 505] on span "https://www.alpura-retreat.com/" at bounding box center [394, 506] width 136 height 14
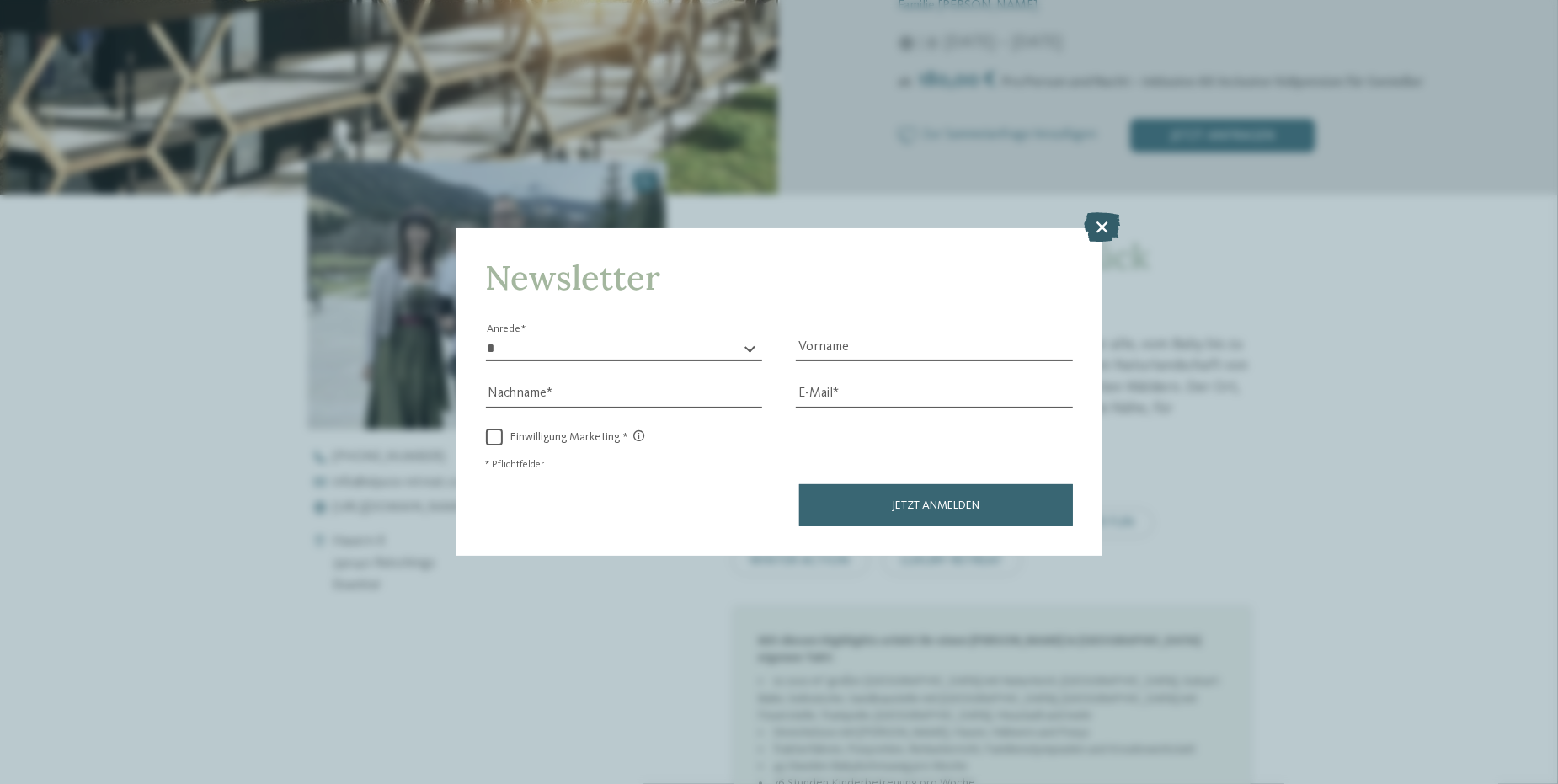
click at [1094, 224] on icon at bounding box center [1102, 228] width 36 height 30
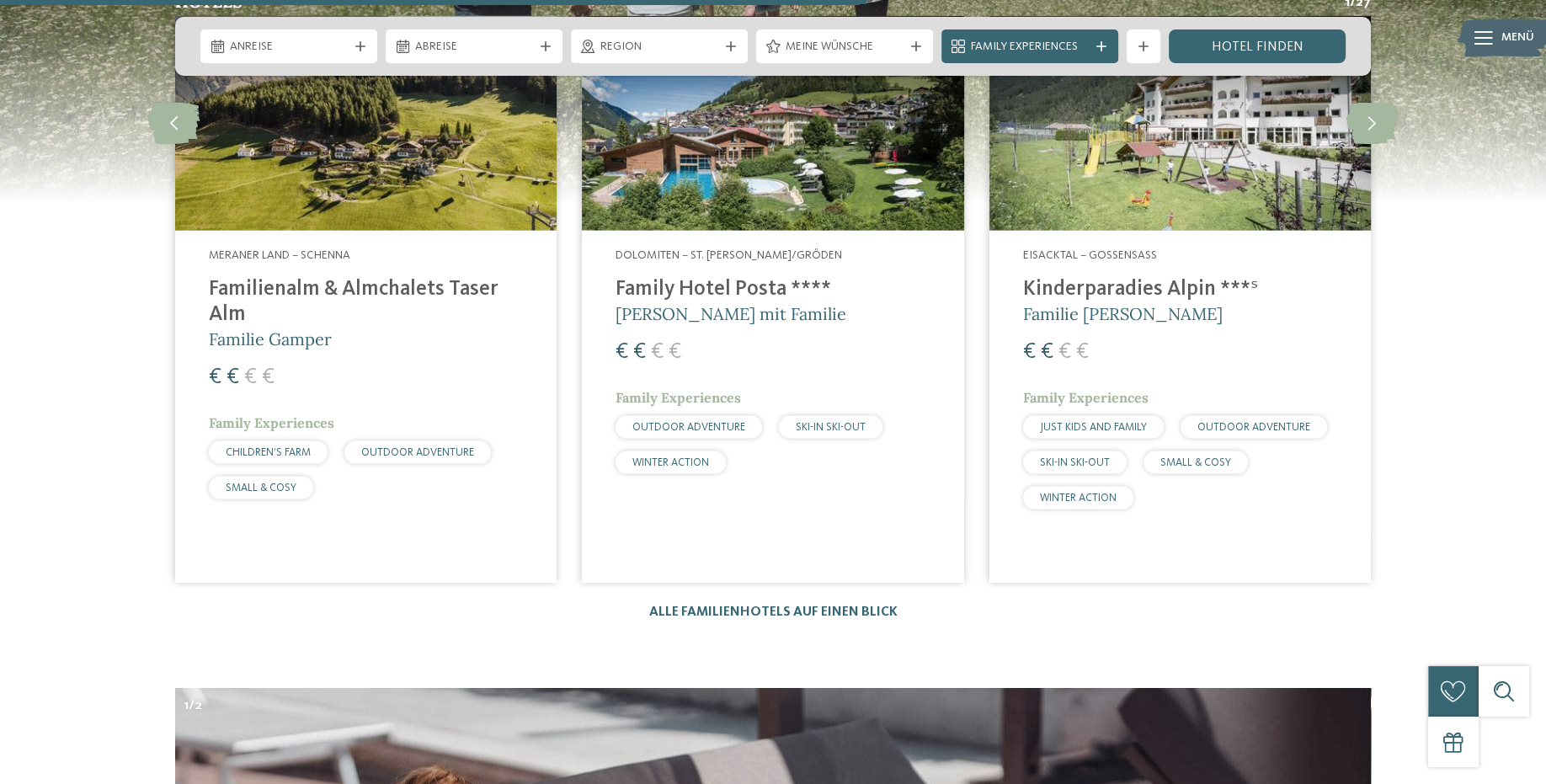
scroll to position [4317, 0]
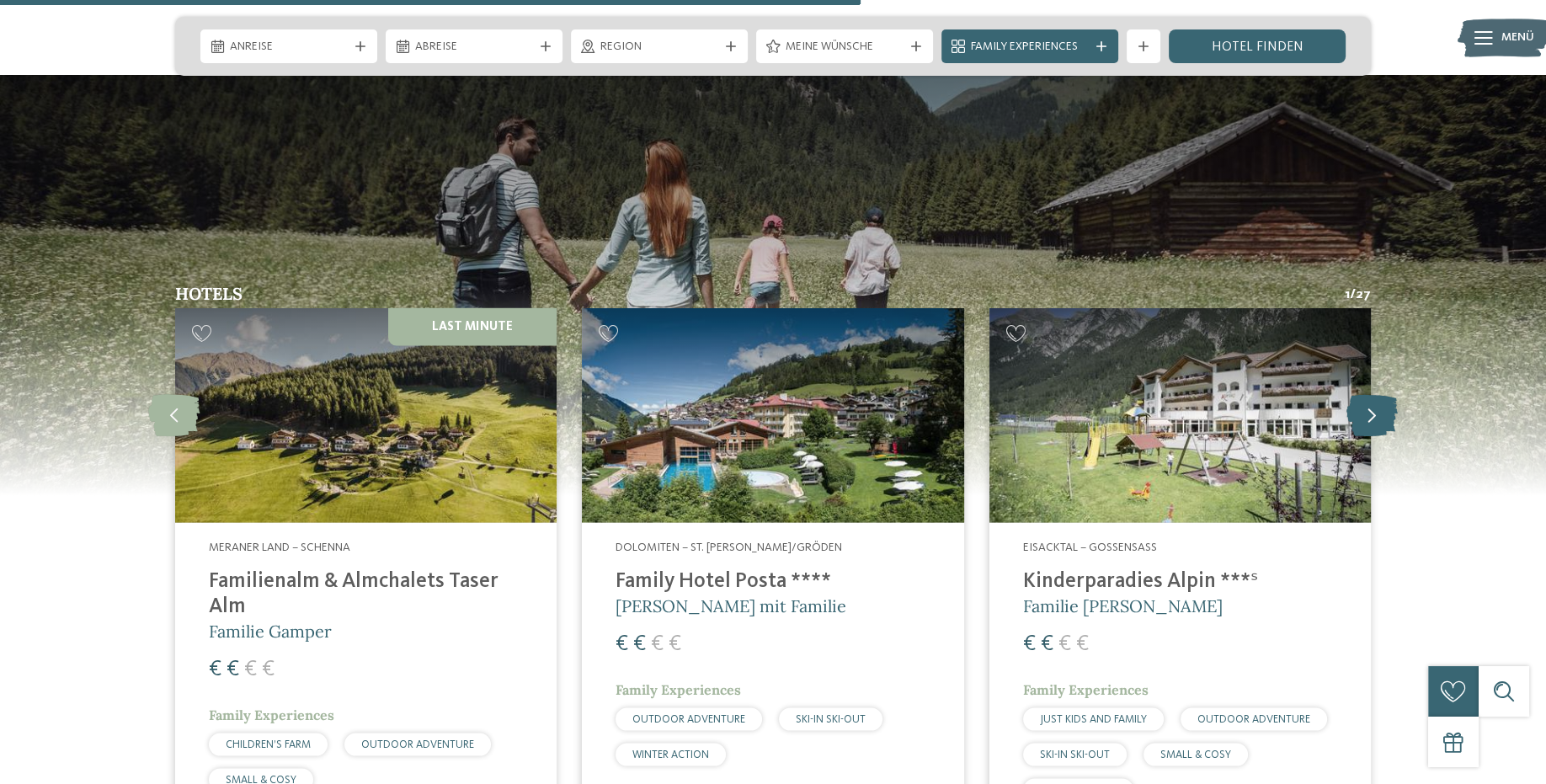
click at [1363, 395] on icon at bounding box center [1372, 416] width 52 height 42
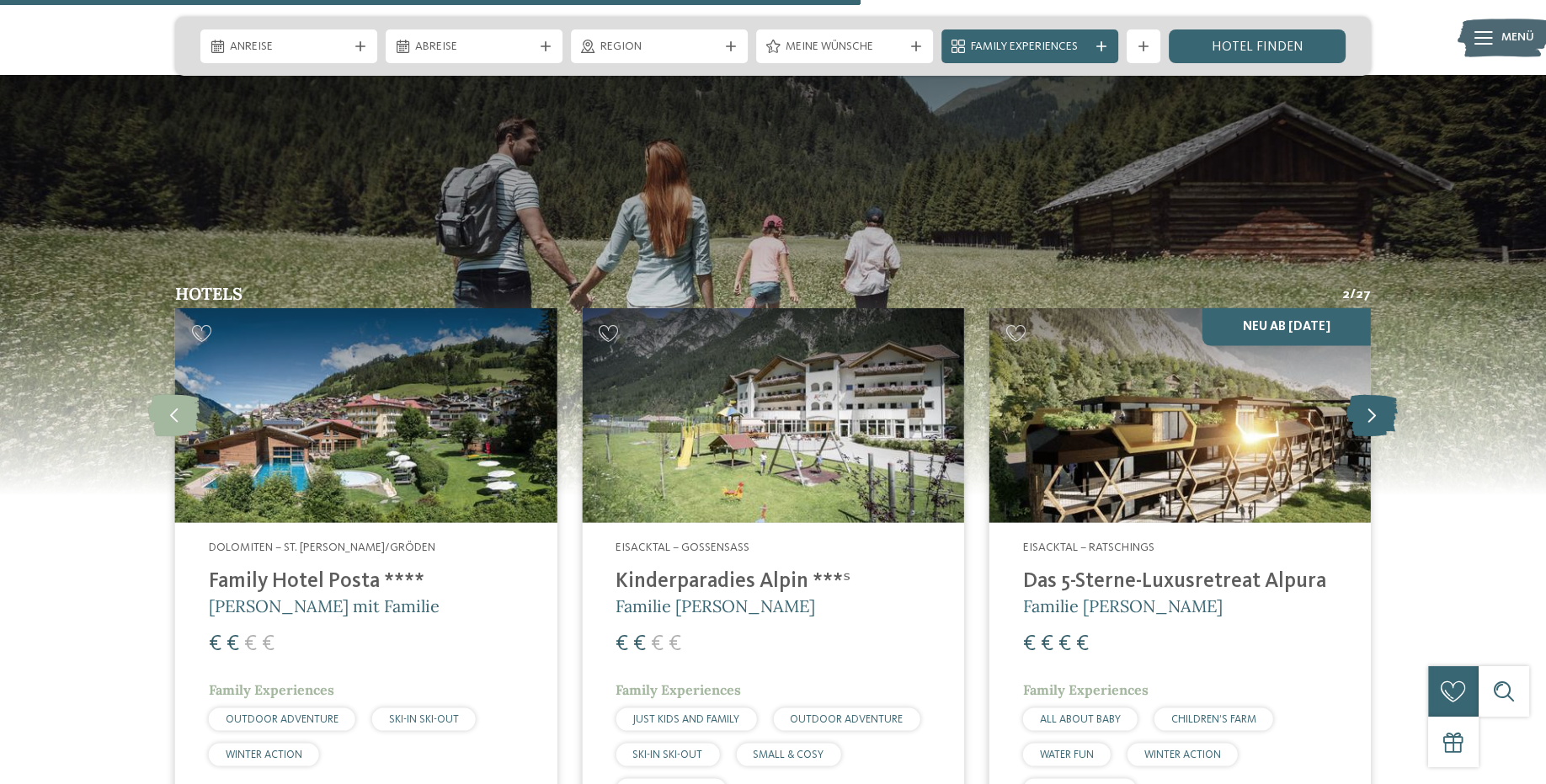
click at [1363, 395] on icon at bounding box center [1372, 416] width 52 height 42
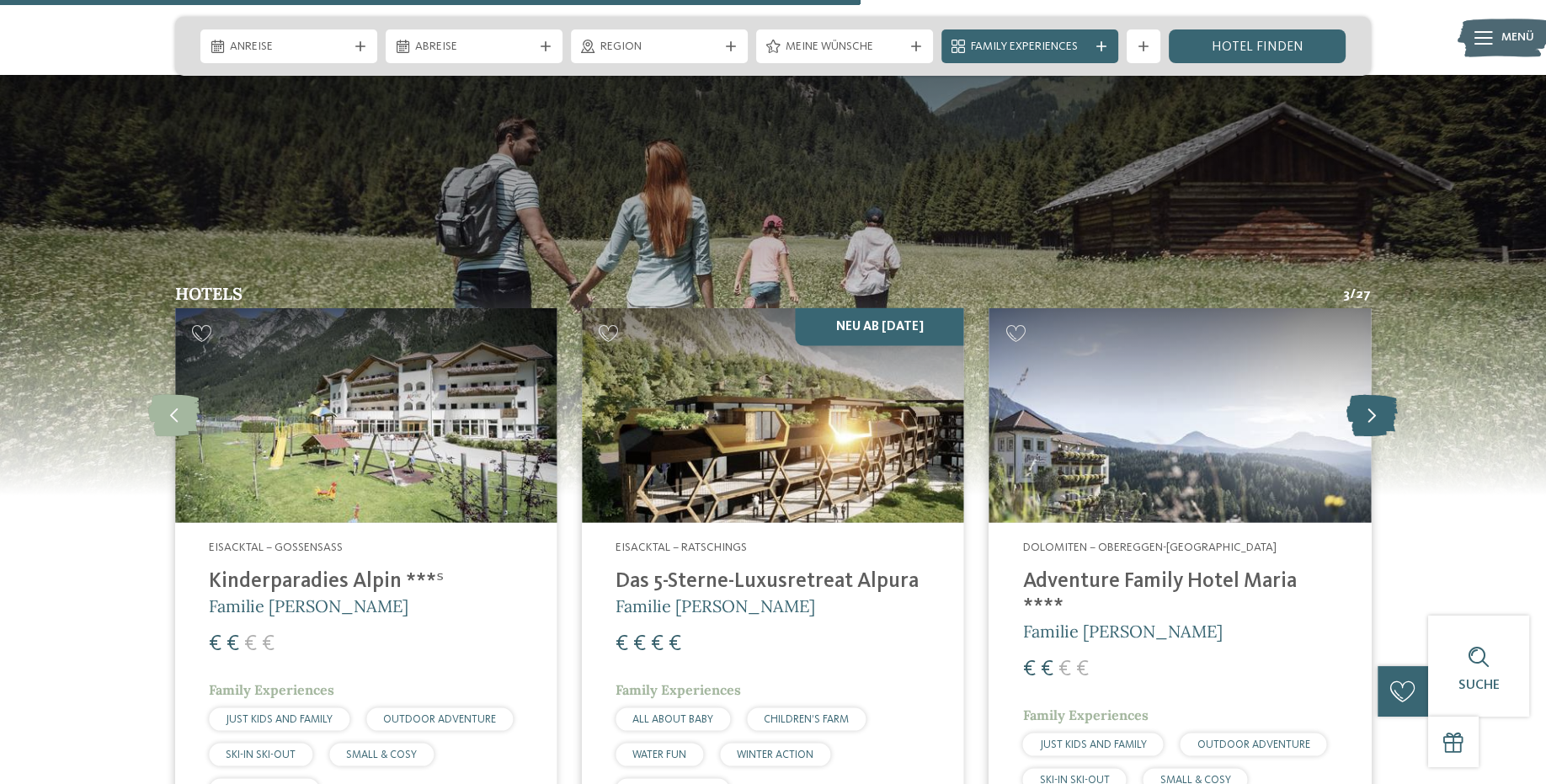
click at [1363, 395] on icon at bounding box center [1372, 416] width 52 height 42
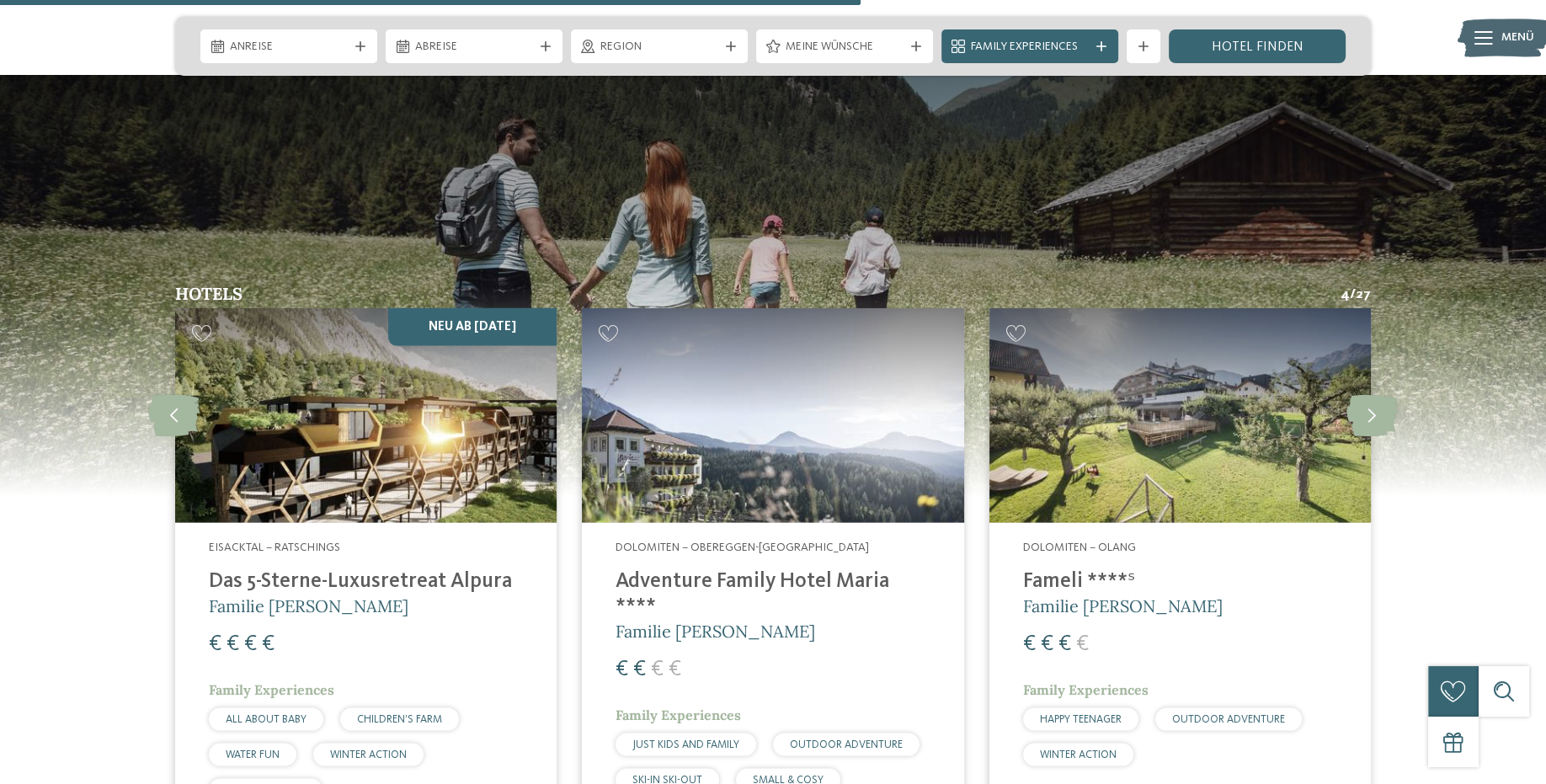
click at [366, 749] on span "WINTER ACTION" at bounding box center [367, 754] width 76 height 11
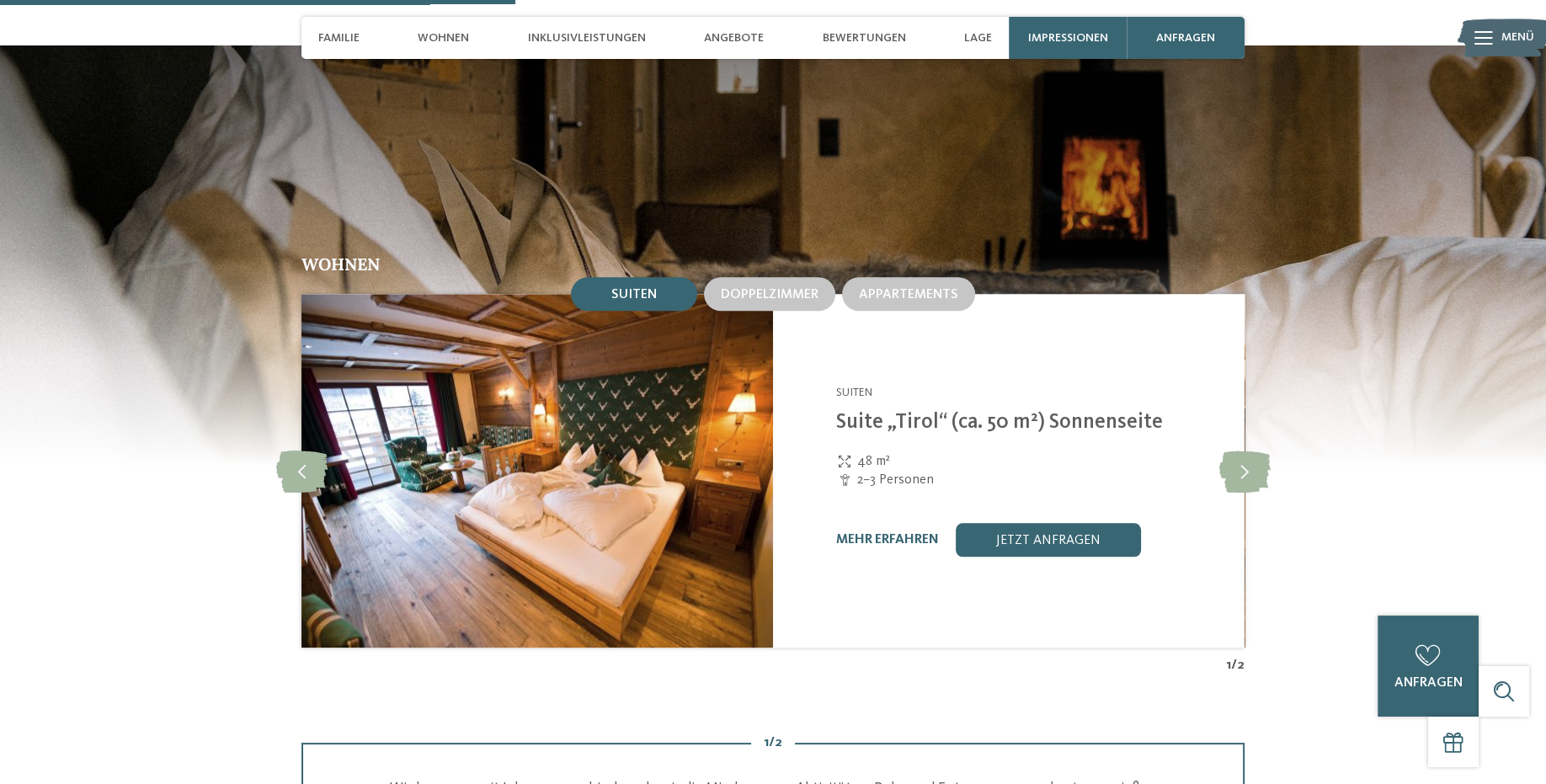
scroll to position [2118, 0]
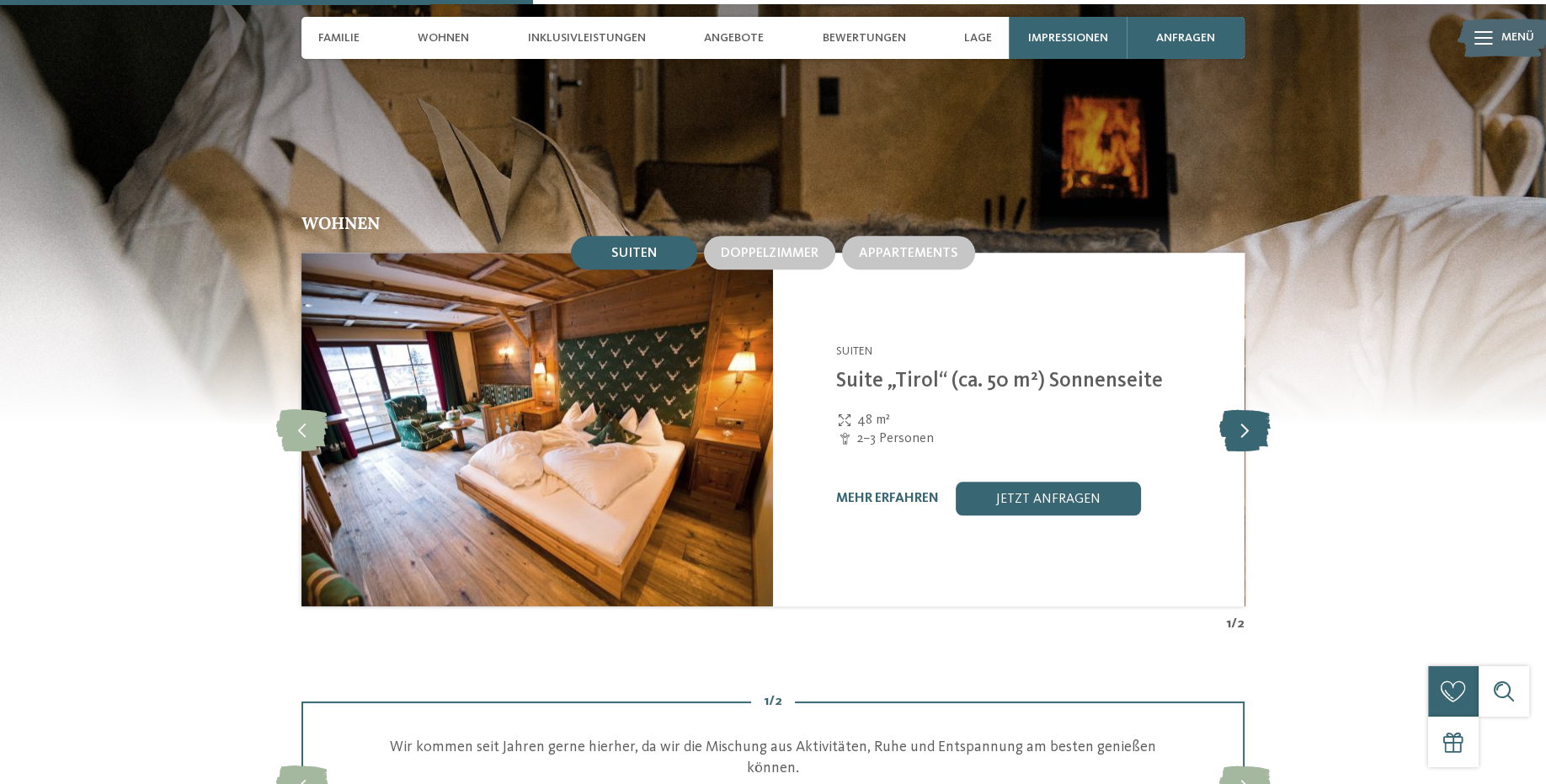
click at [1245, 420] on icon at bounding box center [1245, 429] width 52 height 42
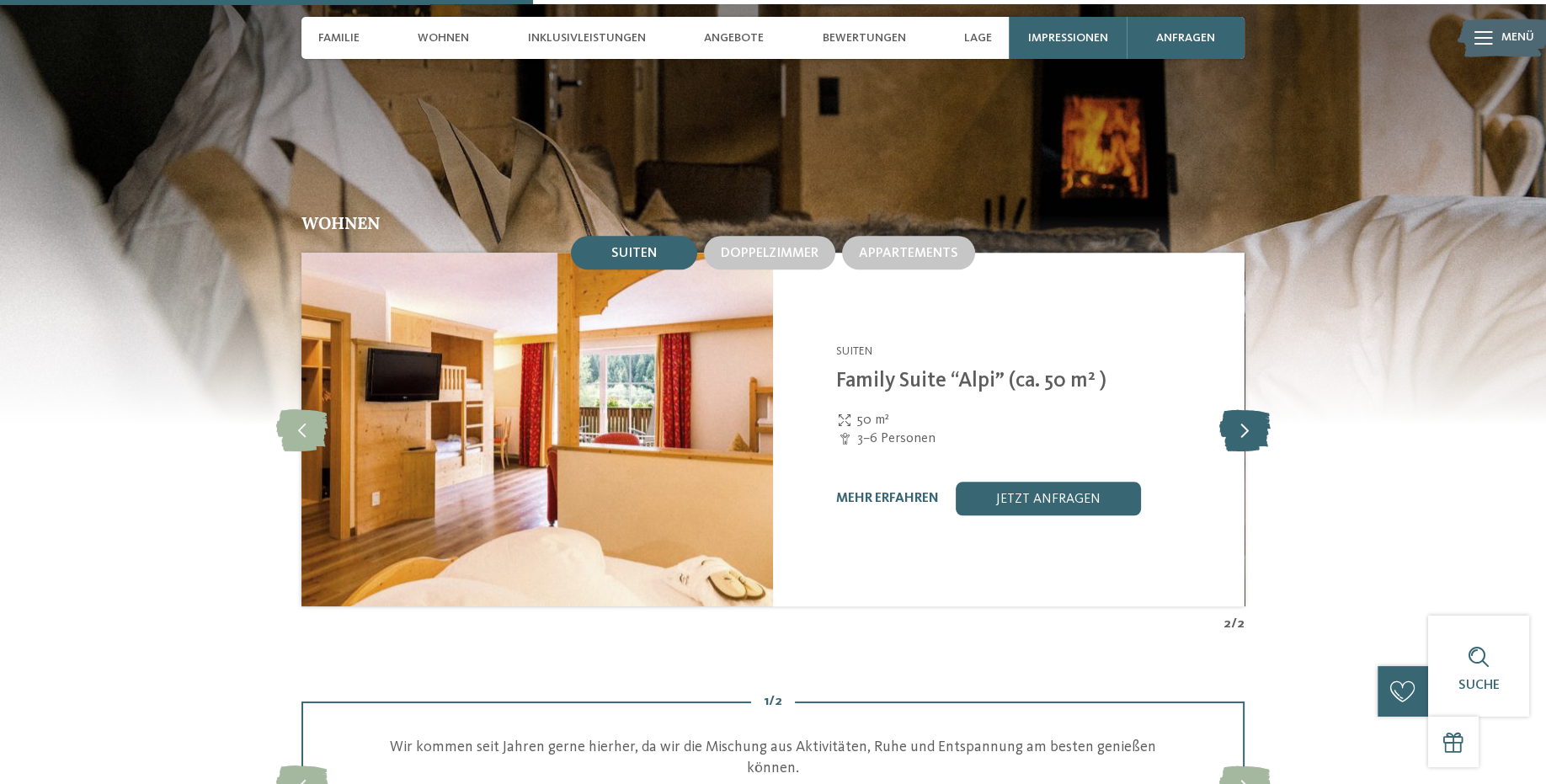
click at [1245, 420] on icon at bounding box center [1245, 429] width 52 height 42
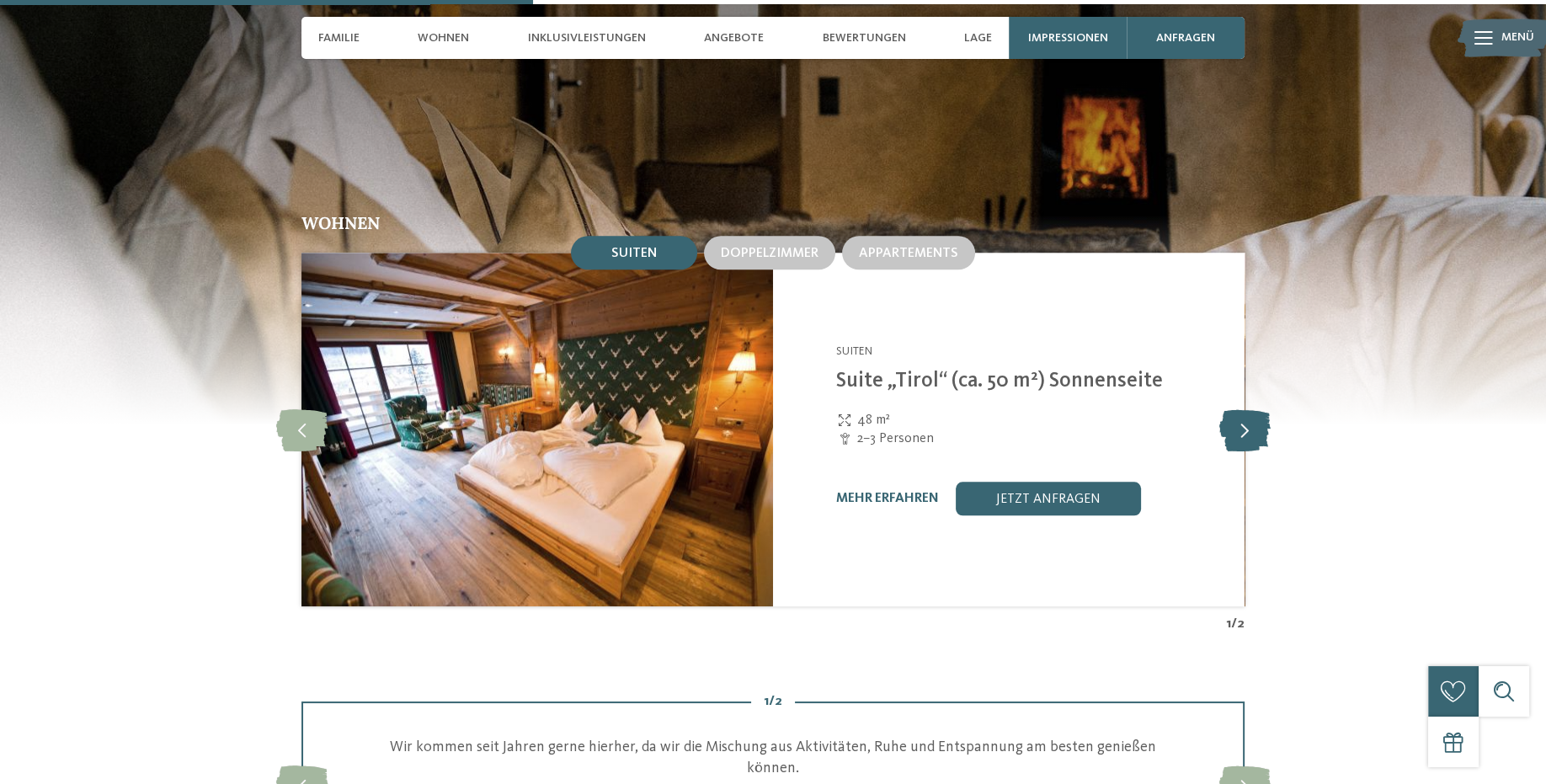
click at [1245, 420] on icon at bounding box center [1245, 429] width 52 height 42
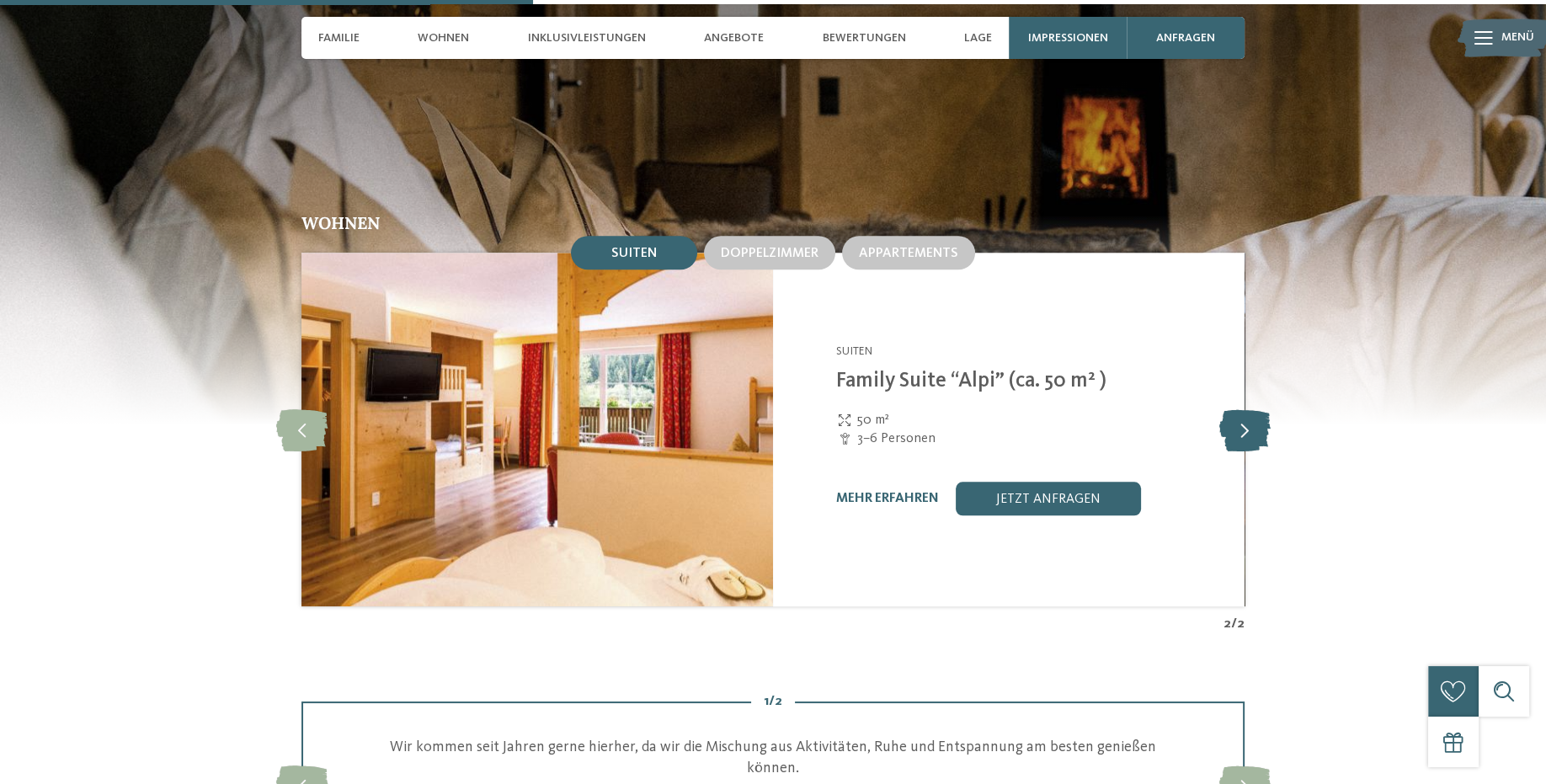
click at [1245, 420] on icon at bounding box center [1245, 429] width 52 height 42
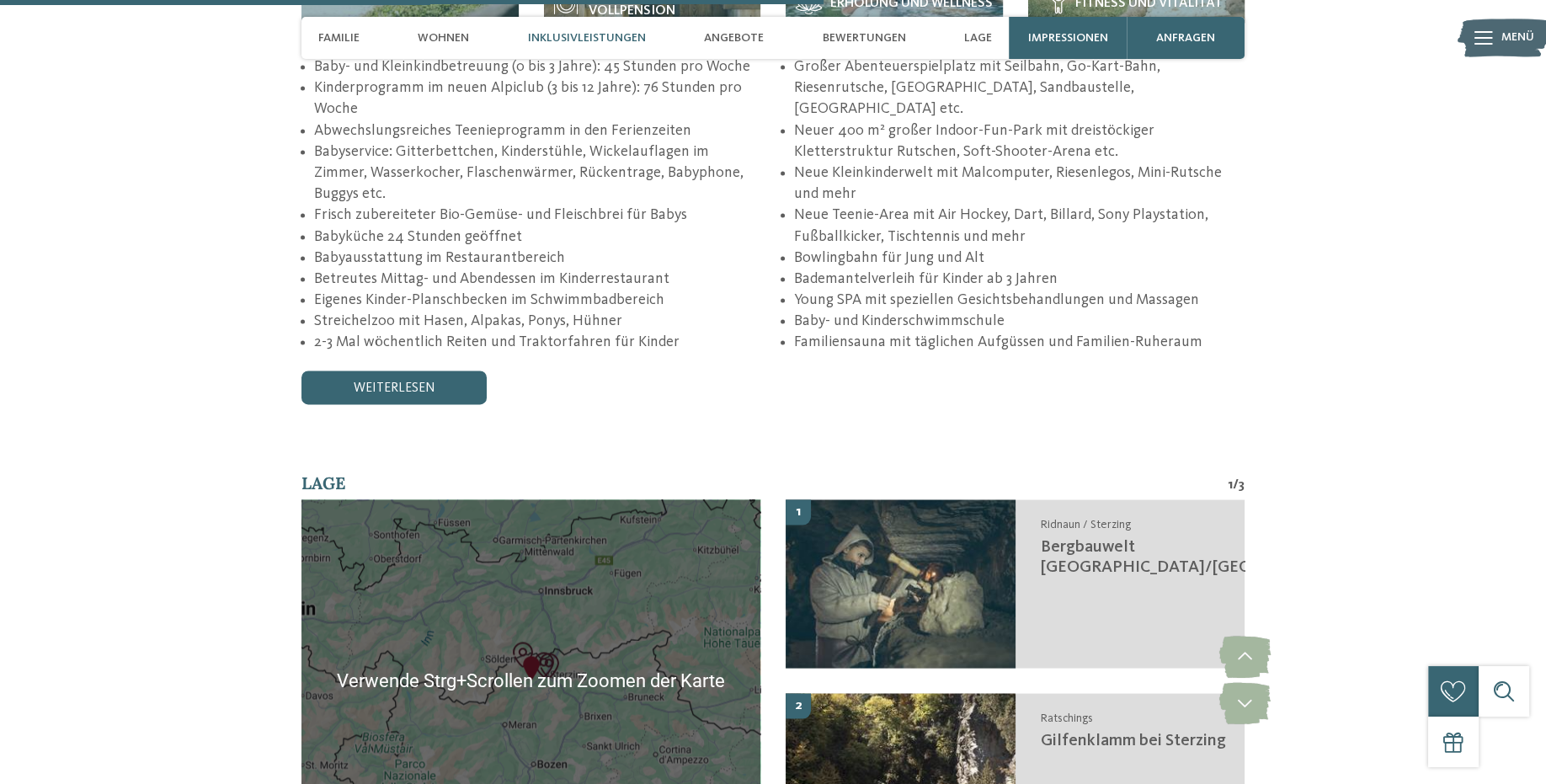
scroll to position [3338, 0]
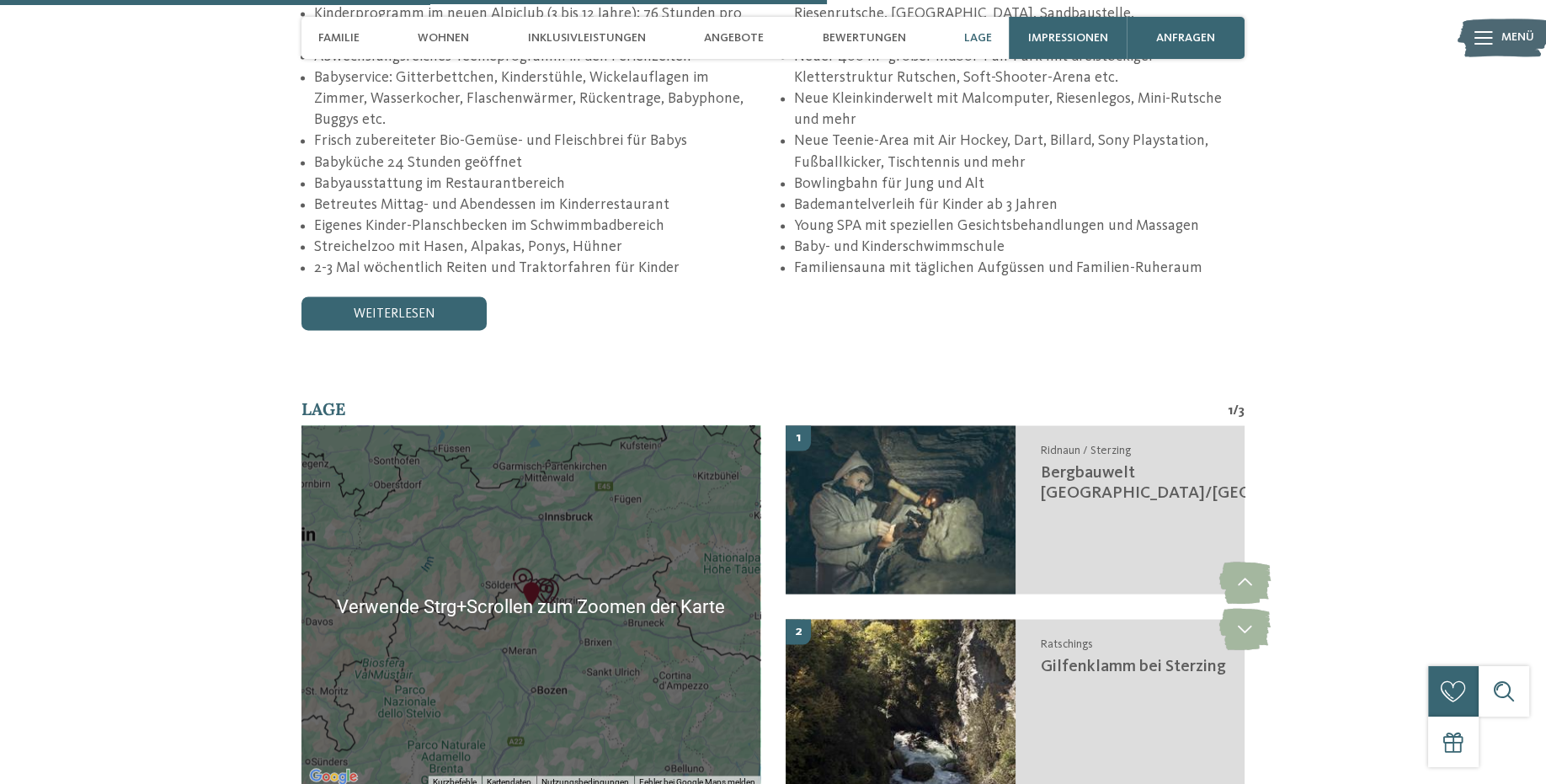
click at [523, 574] on div at bounding box center [531, 605] width 459 height 362
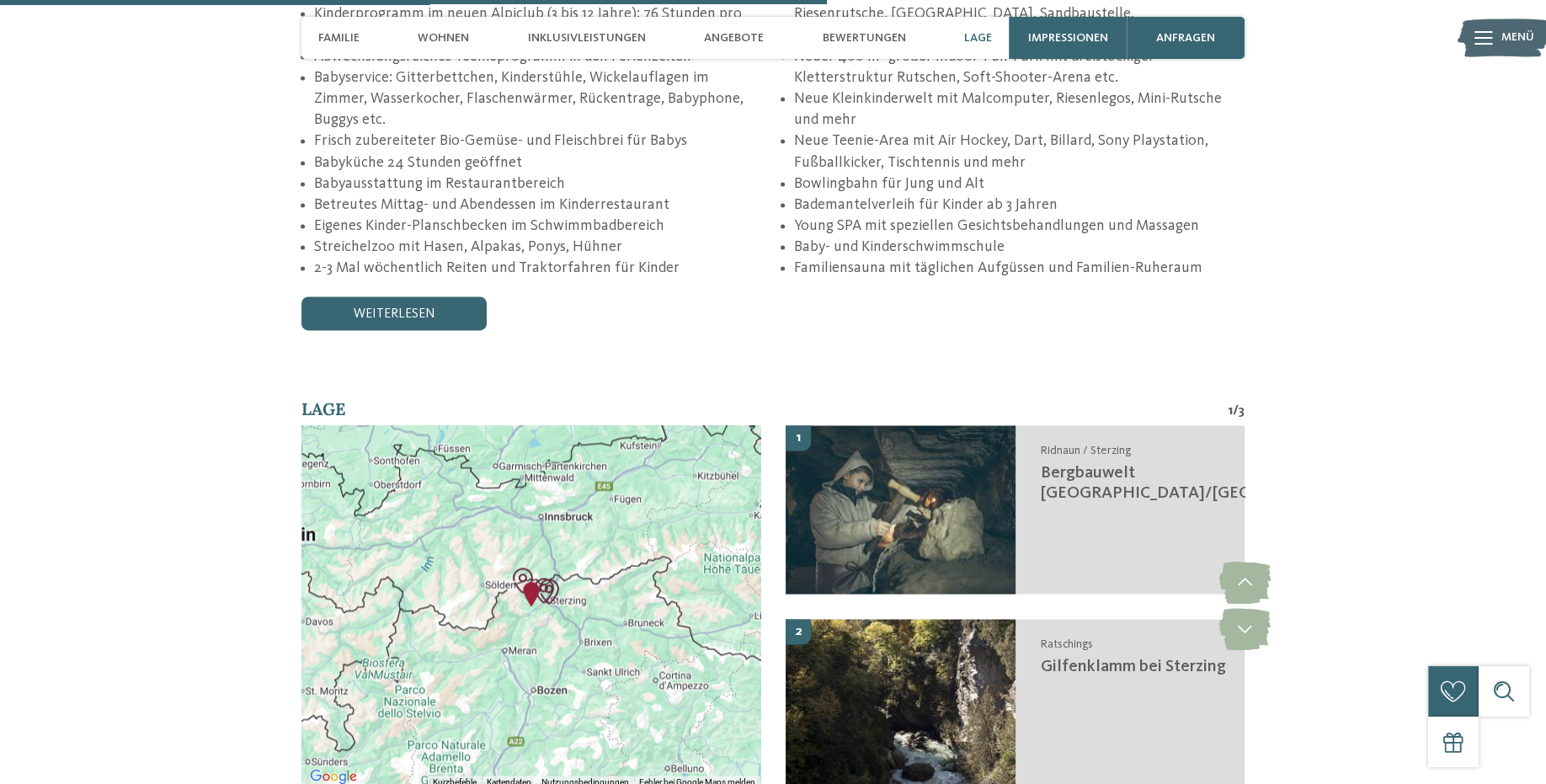
click at [523, 574] on div at bounding box center [531, 605] width 459 height 362
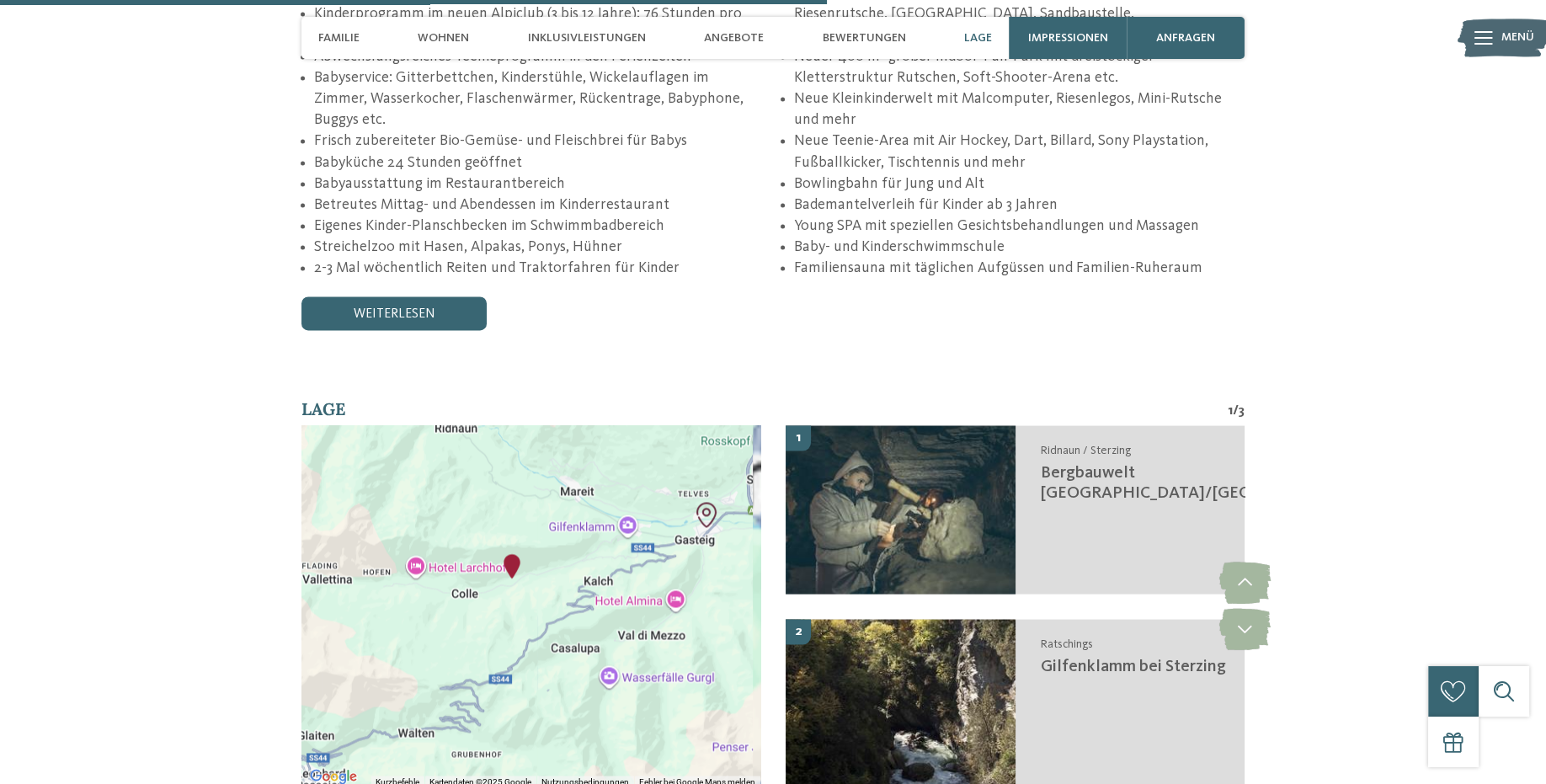
drag, startPoint x: 564, startPoint y: 546, endPoint x: 476, endPoint y: 695, distance: 173.0
click at [476, 695] on div at bounding box center [531, 605] width 459 height 362
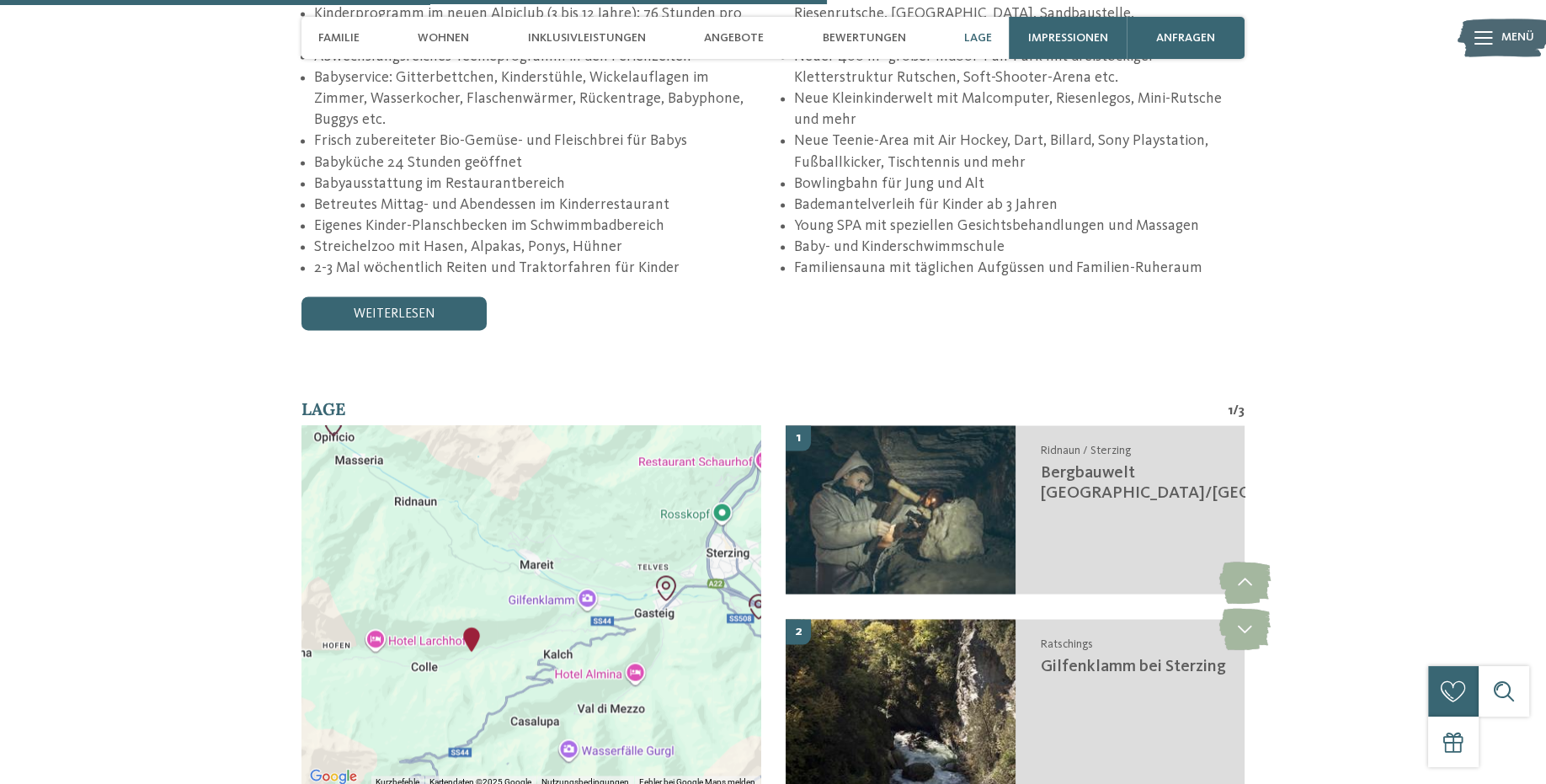
drag, startPoint x: 496, startPoint y: 620, endPoint x: 471, endPoint y: 669, distance: 55.0
click at [471, 669] on div at bounding box center [531, 605] width 459 height 362
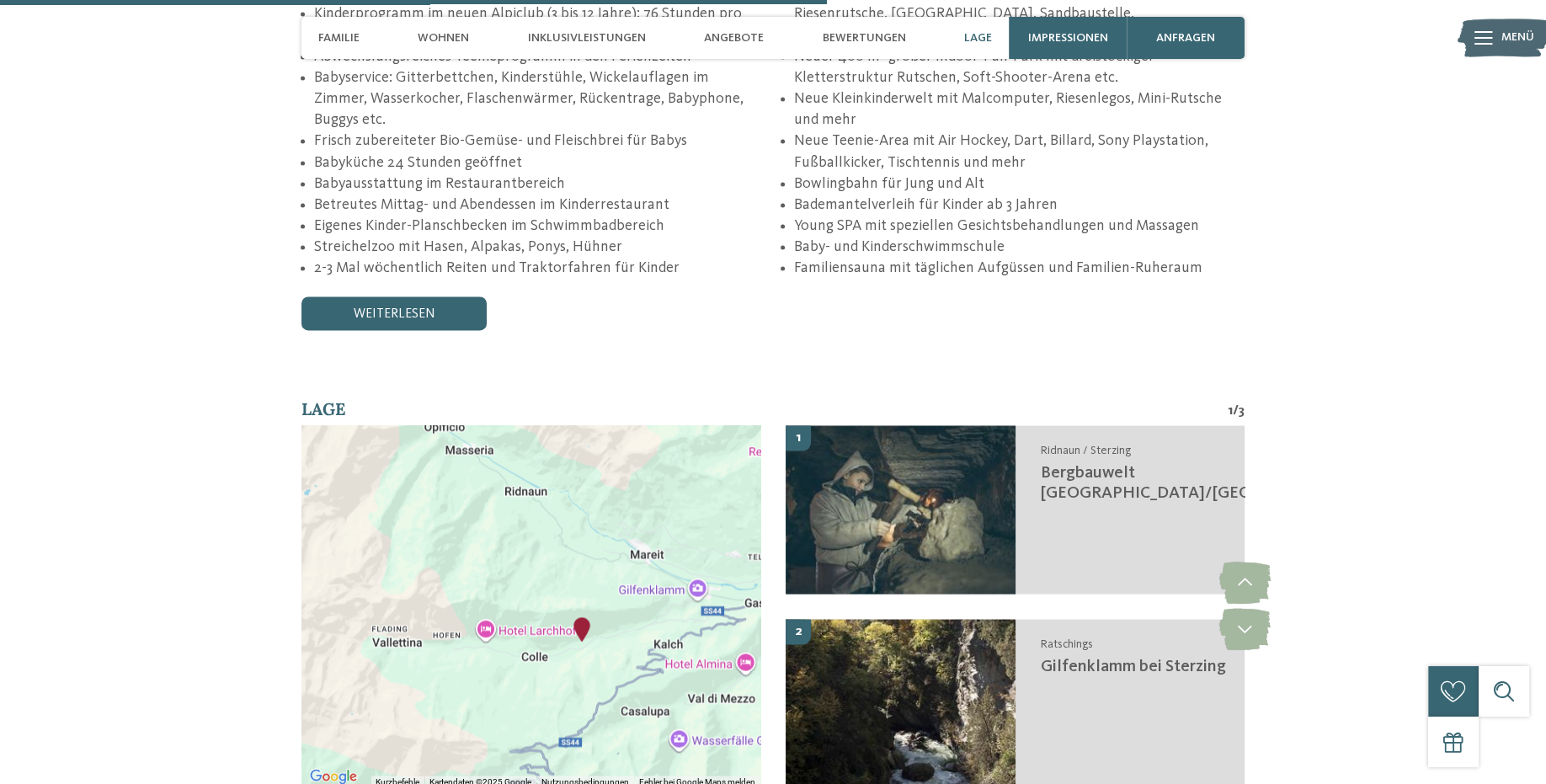
drag, startPoint x: 471, startPoint y: 669, endPoint x: 559, endPoint y: 661, distance: 88.4
click at [561, 661] on div at bounding box center [531, 605] width 459 height 362
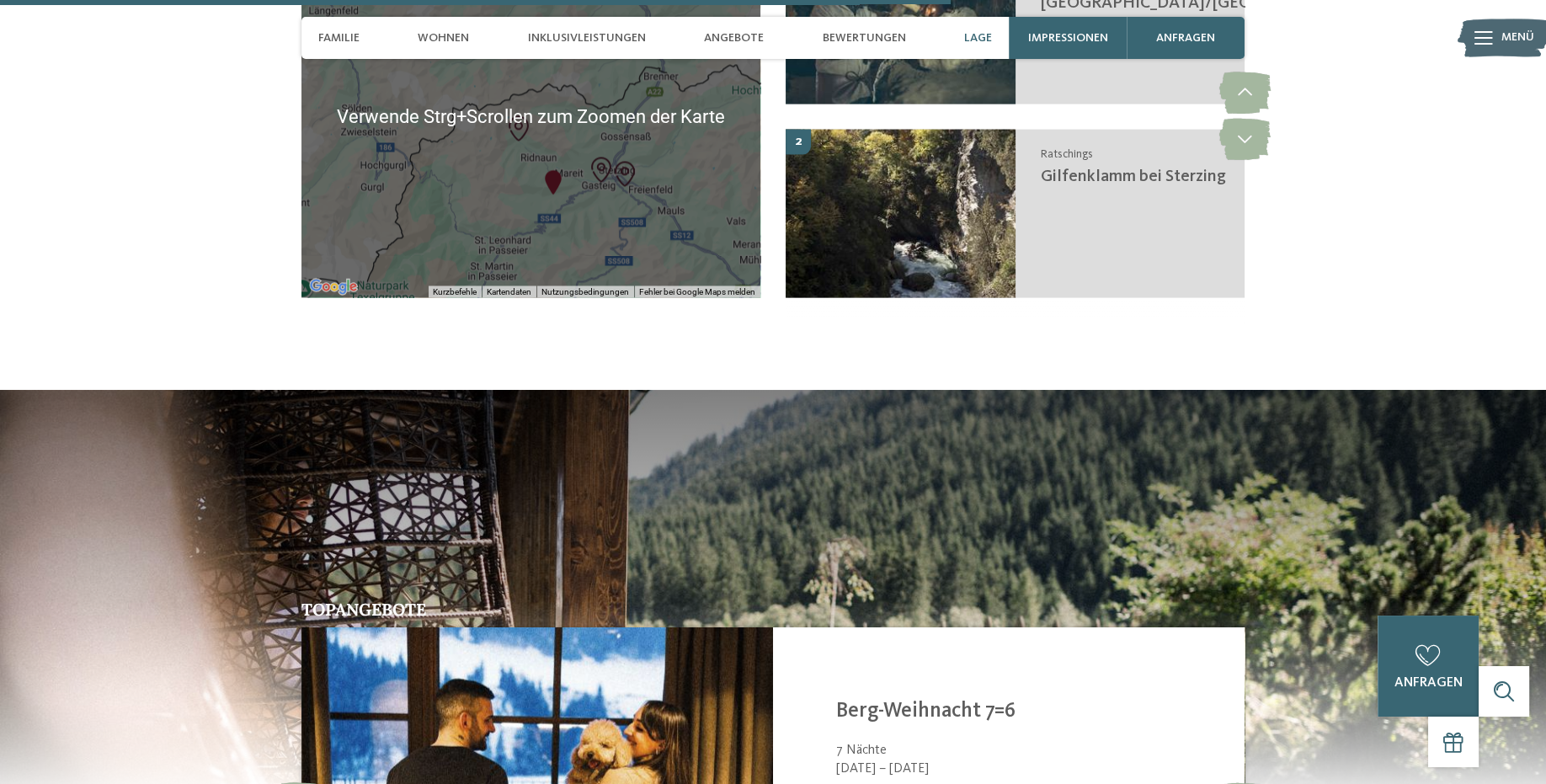
scroll to position [3828, 0]
